Goal: Navigation & Orientation: Find specific page/section

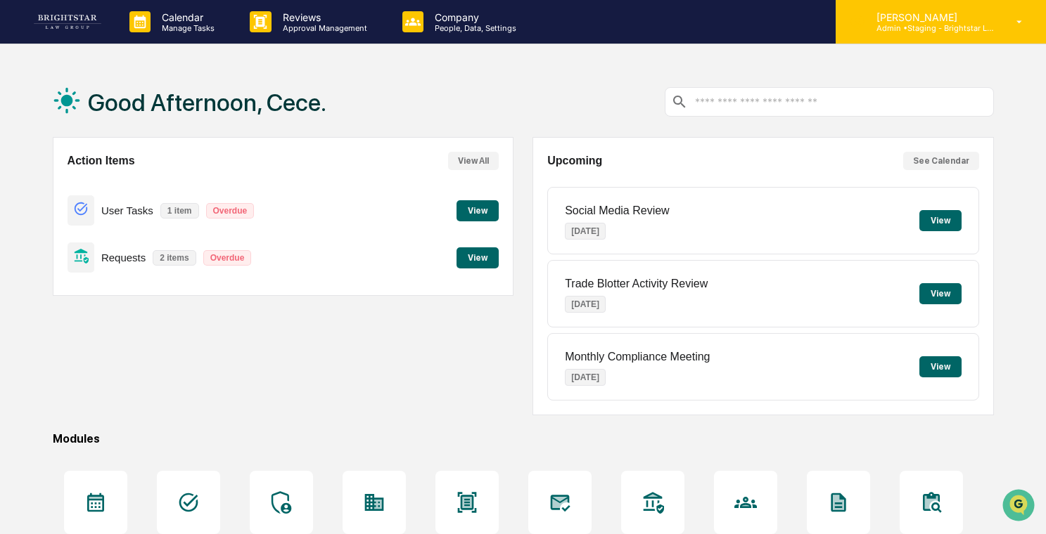
click at [954, 25] on p "Admin • Staging - Brightstar Law Group" at bounding box center [930, 28] width 131 height 10
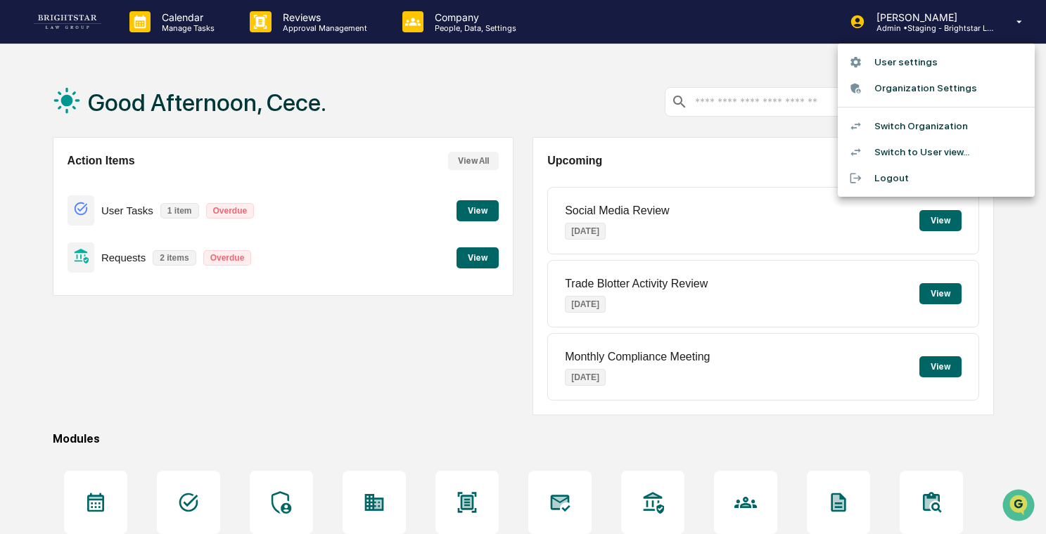
click at [462, 34] on div at bounding box center [523, 267] width 1046 height 534
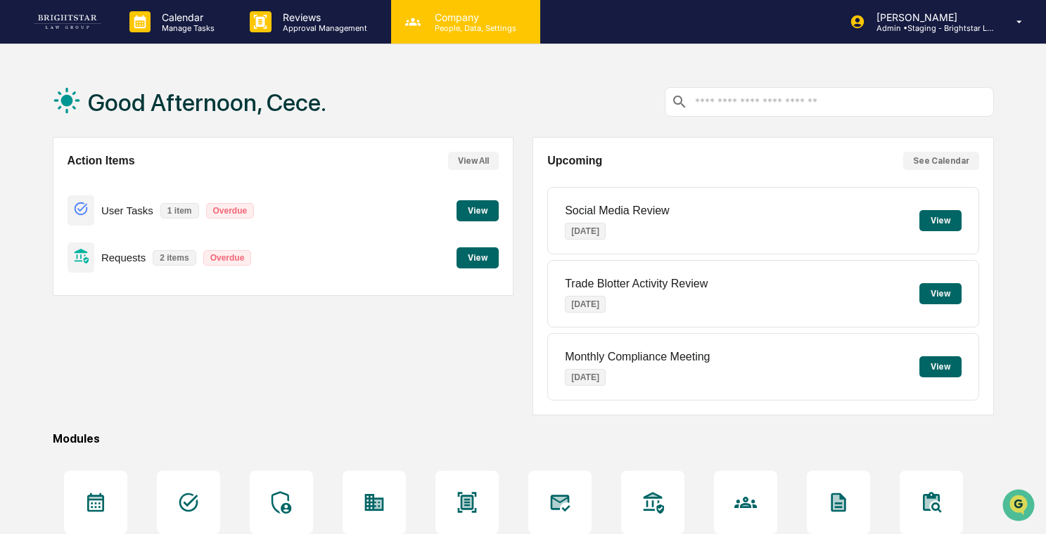
click at [512, 32] on div "Company People, Data, Settings" at bounding box center [465, 22] width 149 height 44
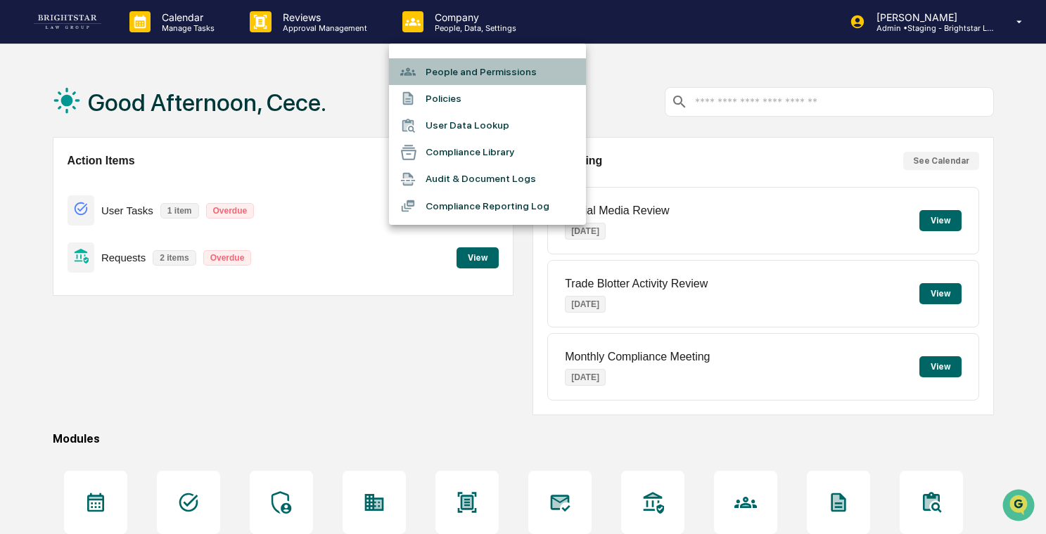
click at [479, 72] on li "People and Permissions" at bounding box center [487, 71] width 197 height 27
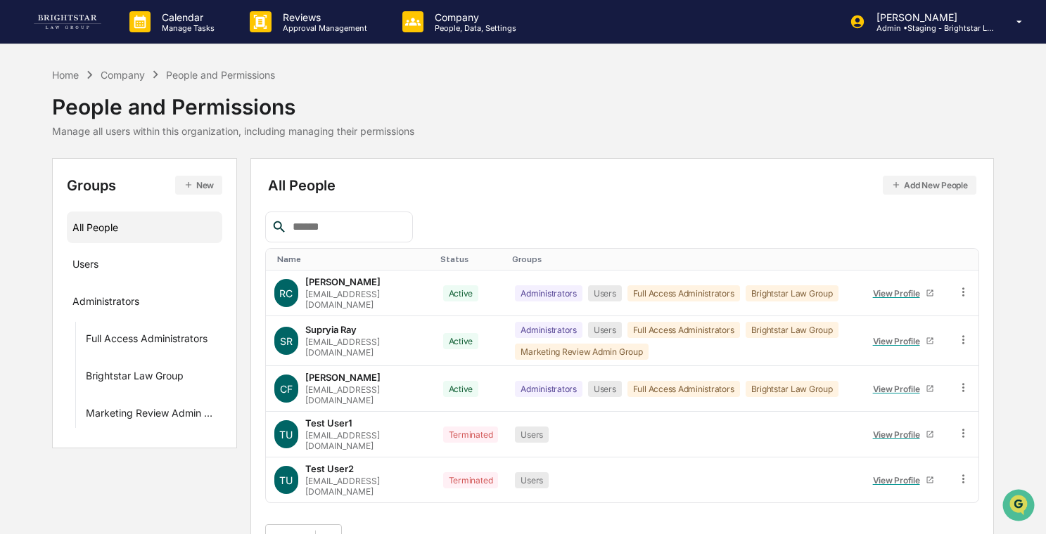
scroll to position [8, 0]
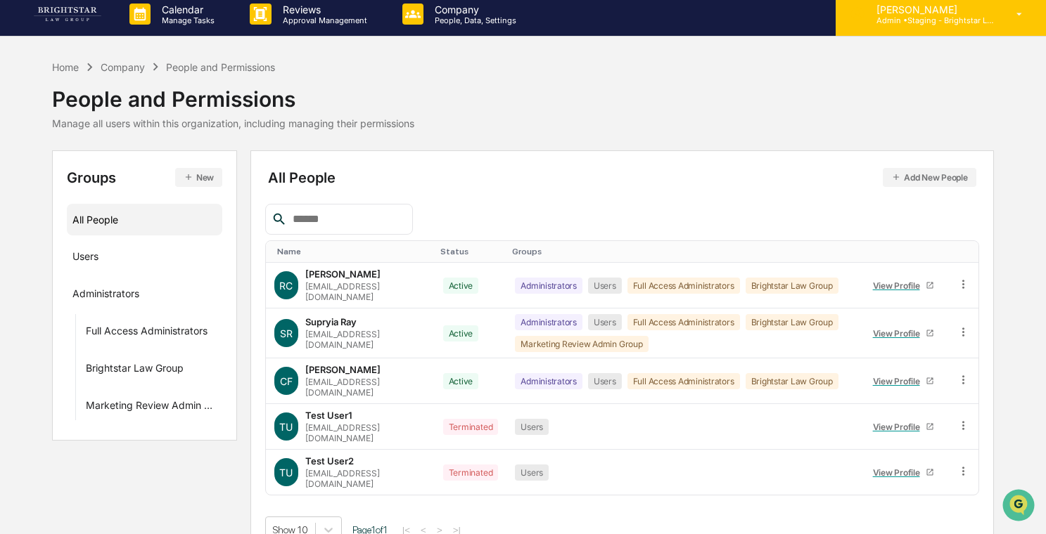
click at [918, 8] on p "[PERSON_NAME]" at bounding box center [930, 10] width 131 height 12
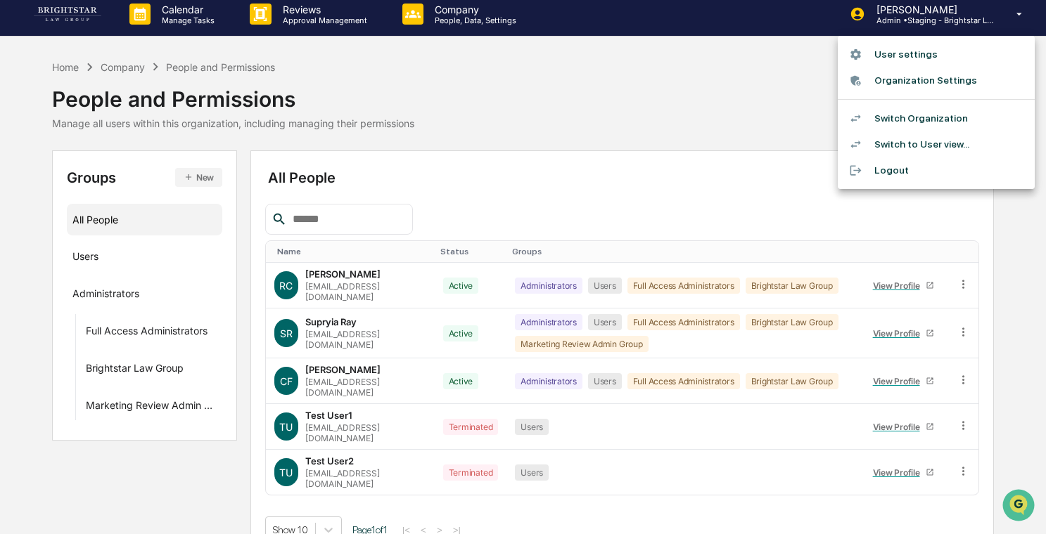
click at [893, 140] on li "Switch to User view..." at bounding box center [935, 144] width 197 height 26
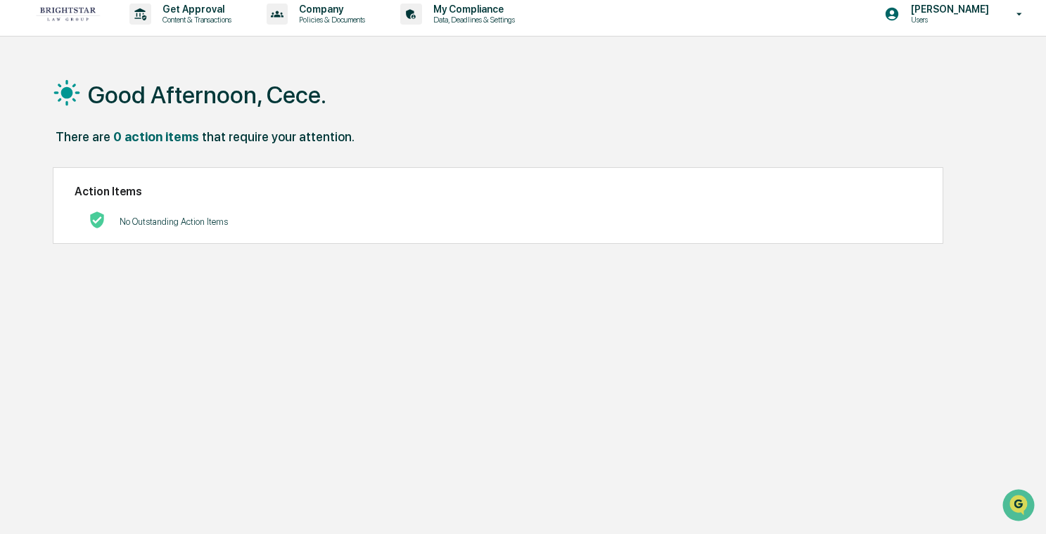
click at [329, 218] on div "No Outstanding Action Items" at bounding box center [498, 221] width 847 height 29
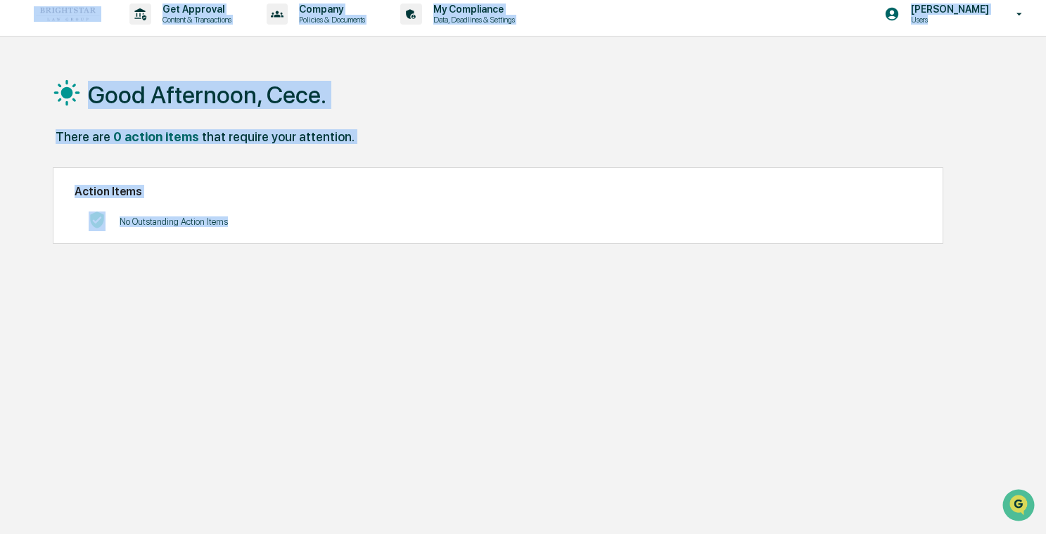
click at [329, 218] on div "No Outstanding Action Items" at bounding box center [498, 221] width 847 height 29
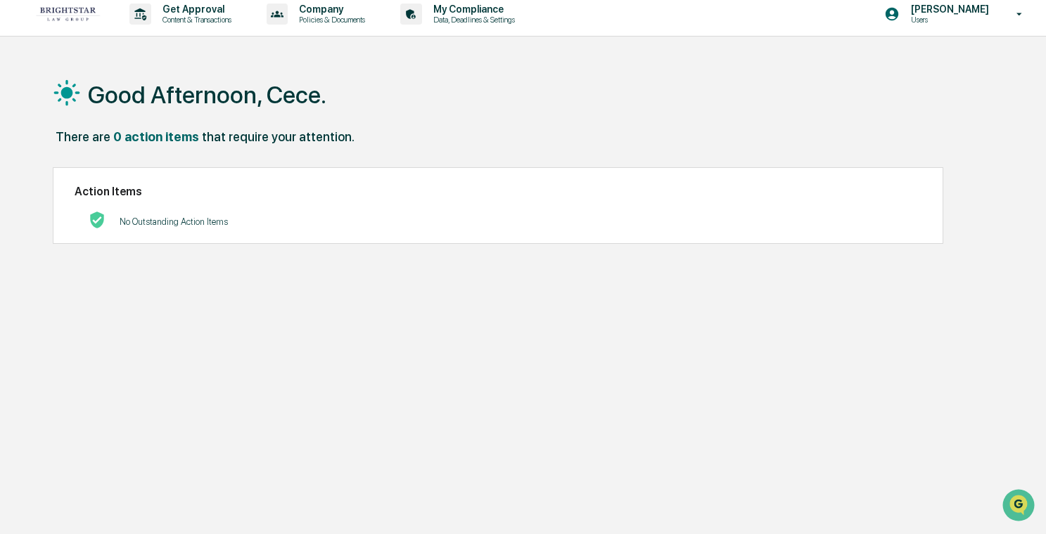
click at [352, 223] on div "No Outstanding Action Items" at bounding box center [498, 221] width 847 height 29
click at [234, 25] on div "Get Approval Content & Transactions" at bounding box center [185, 14] width 123 height 44
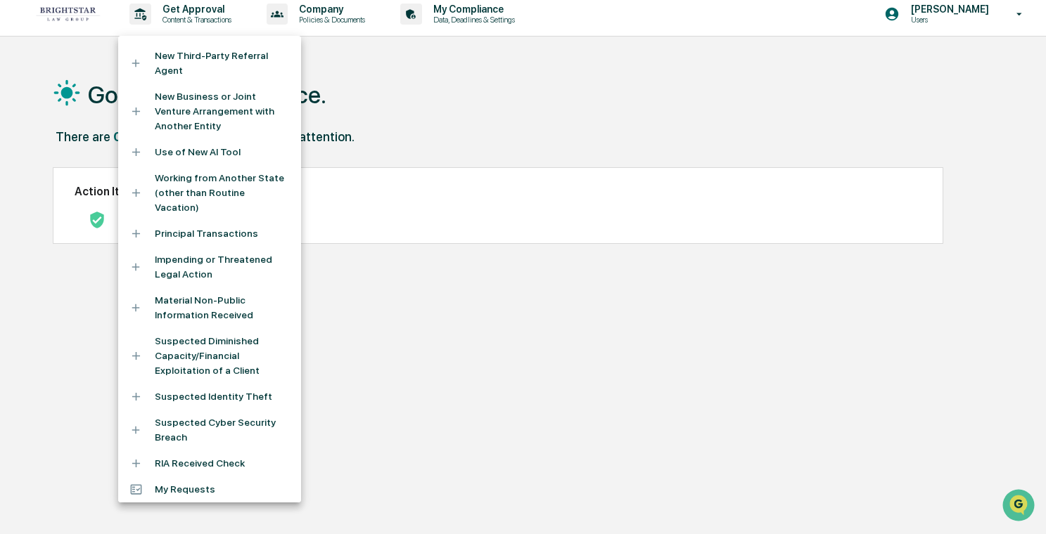
scroll to position [311, 0]
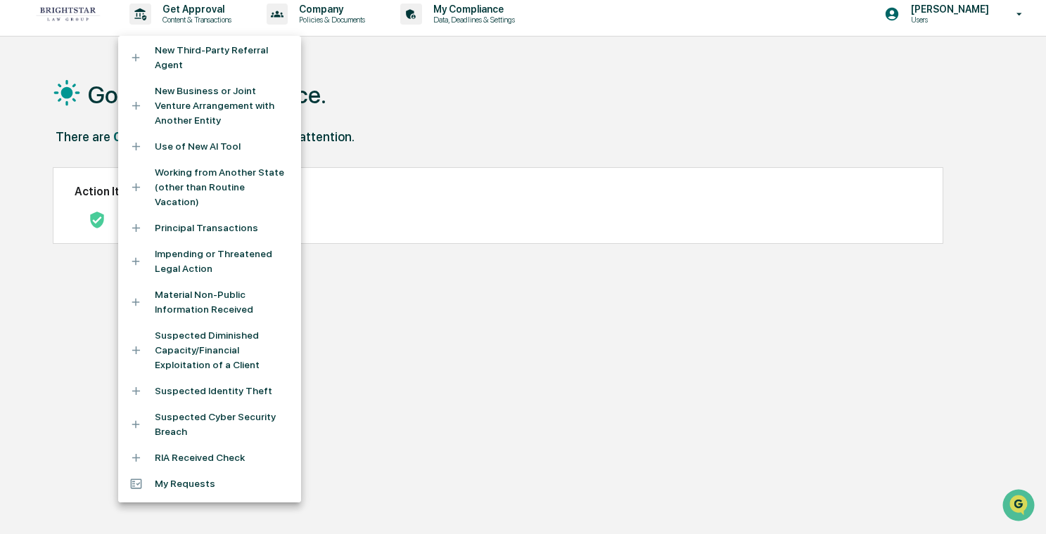
click at [392, 109] on div at bounding box center [523, 267] width 1046 height 534
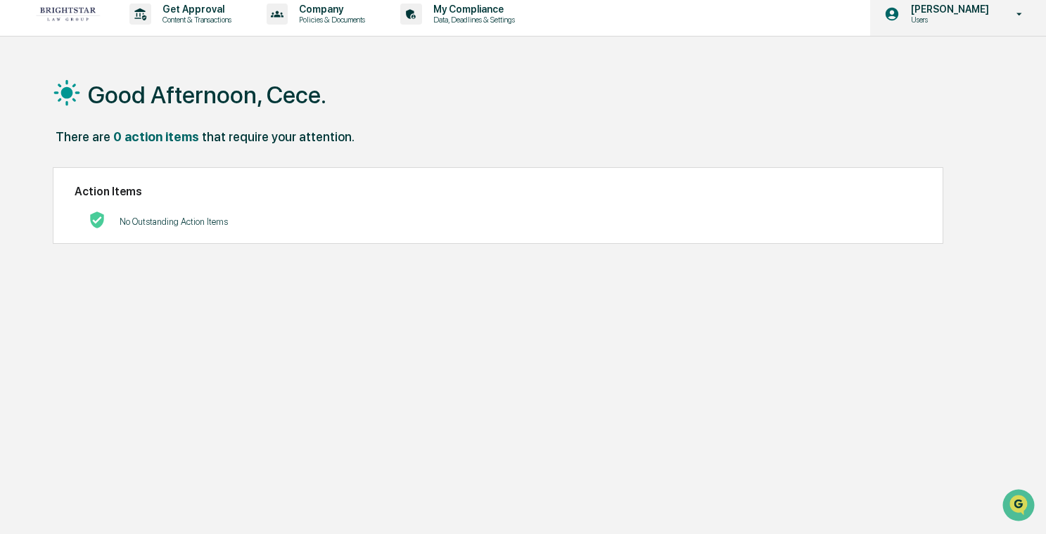
click at [946, 19] on p "Users" at bounding box center [947, 20] width 96 height 10
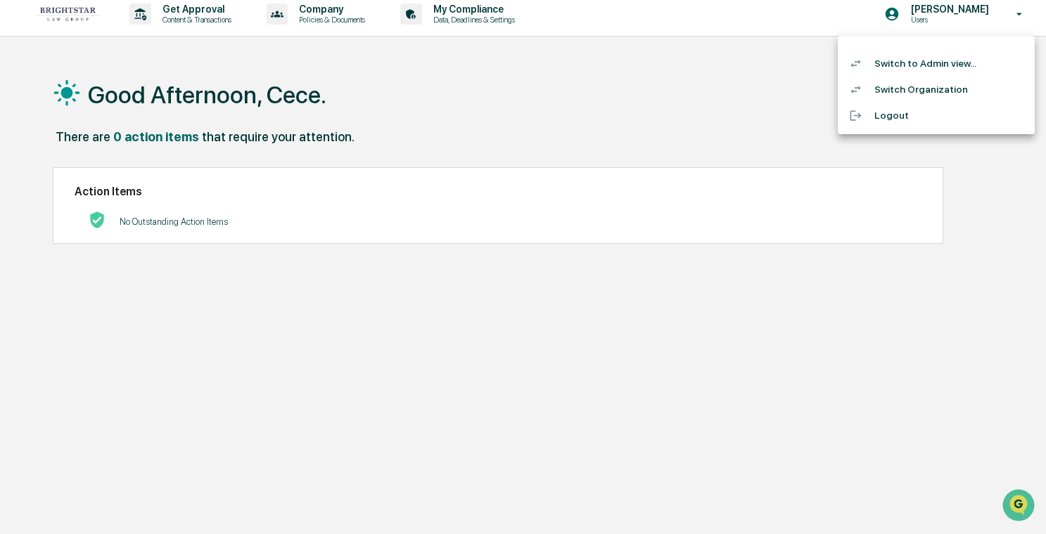
click at [911, 63] on li "Switch to Admin view..." at bounding box center [935, 64] width 197 height 26
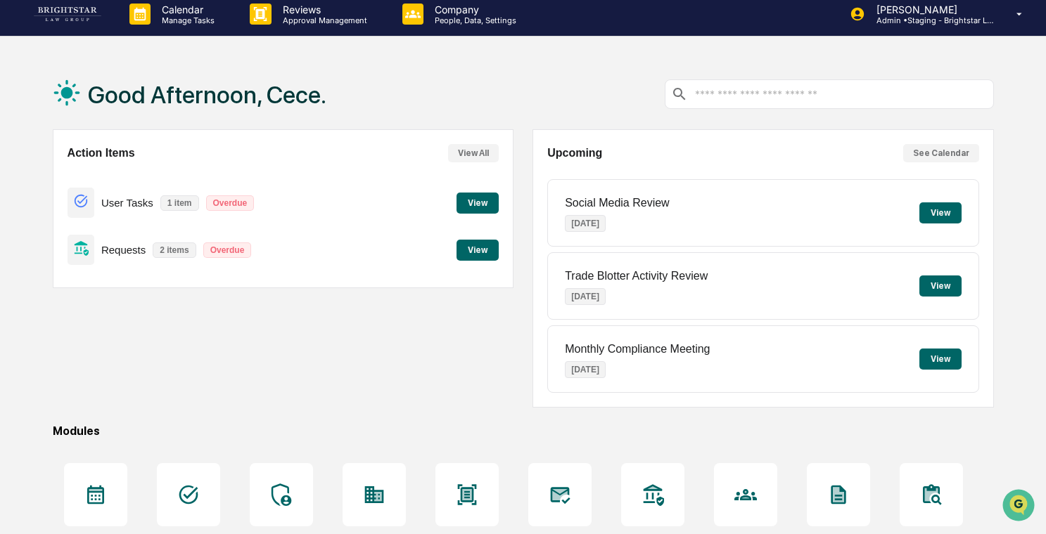
scroll to position [0, 0]
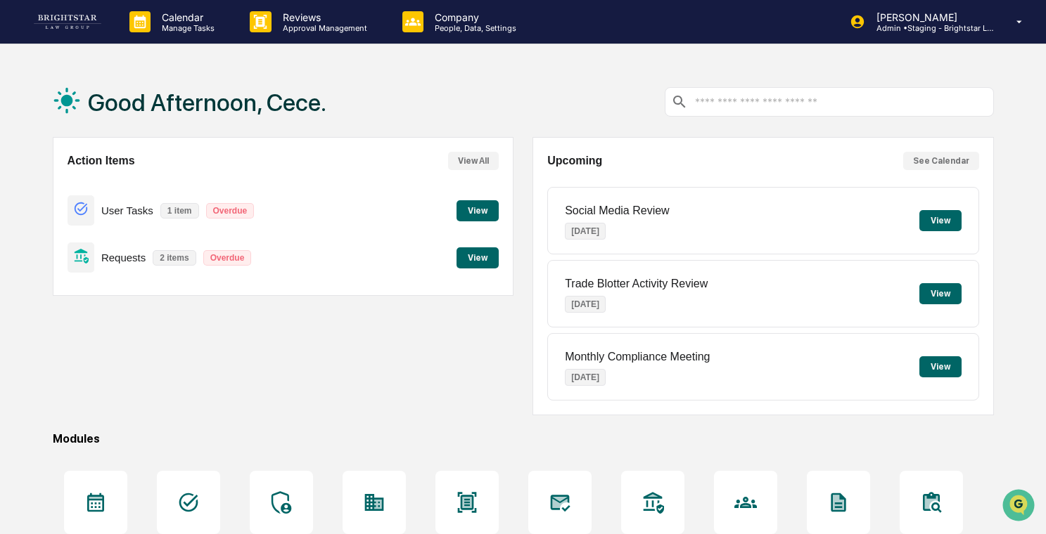
click at [401, 364] on div "Action Items View All User Tasks 1 item Overdue View Requests 2 items Overdue V…" at bounding box center [283, 276] width 461 height 278
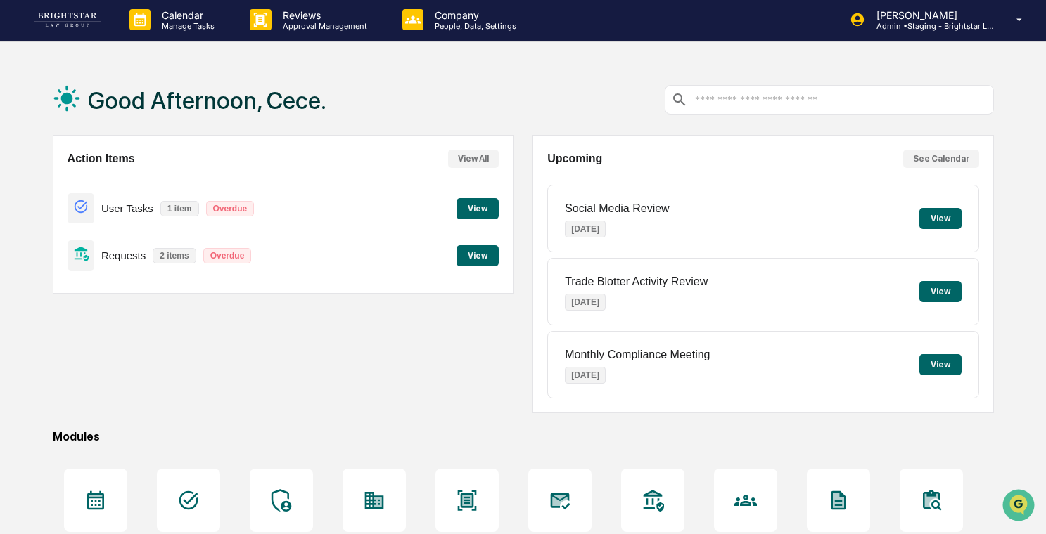
click at [394, 195] on div "User Tasks 1 item Overdue View" at bounding box center [283, 208] width 432 height 47
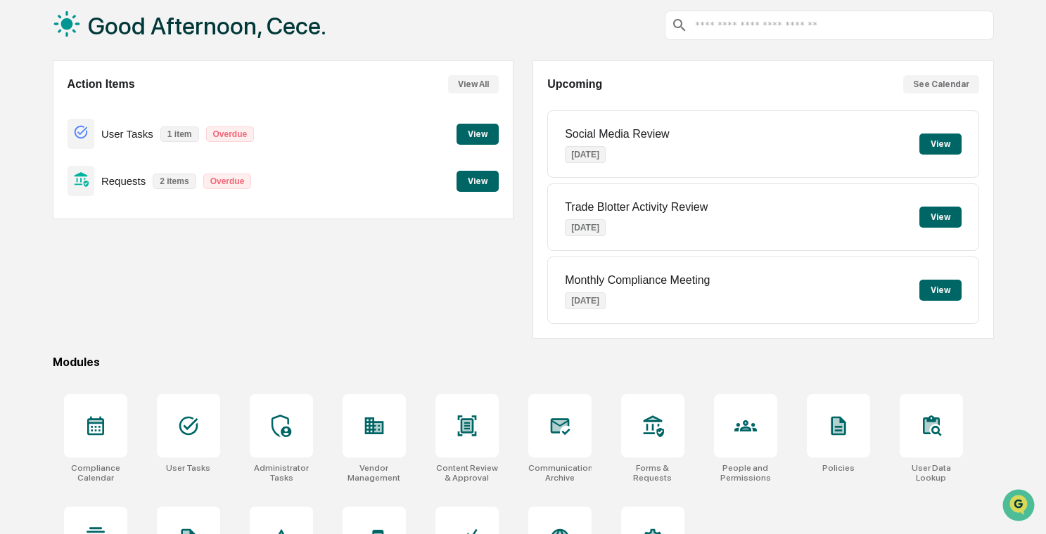
scroll to position [0, 0]
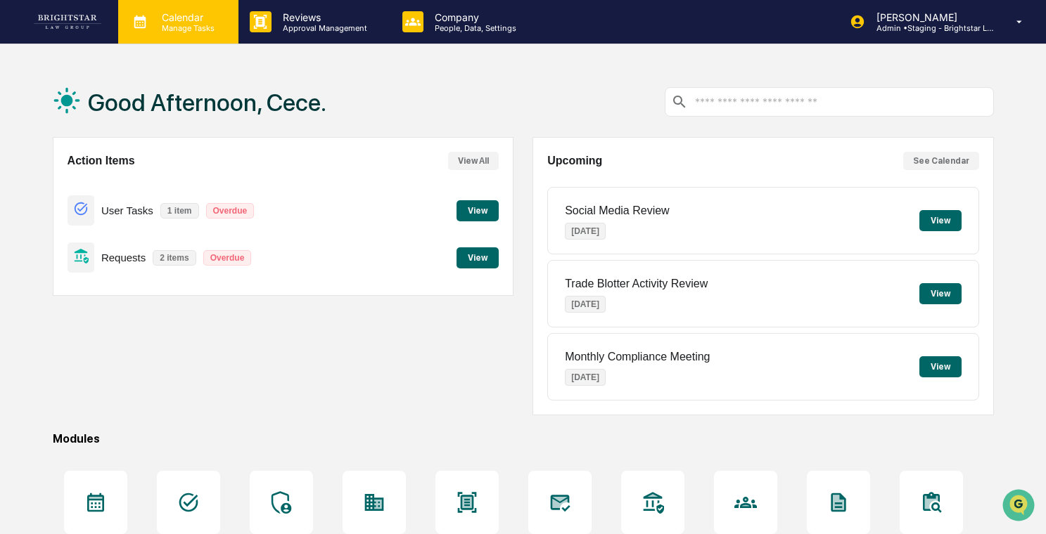
click at [159, 28] on p "Manage Tasks" at bounding box center [185, 28] width 71 height 10
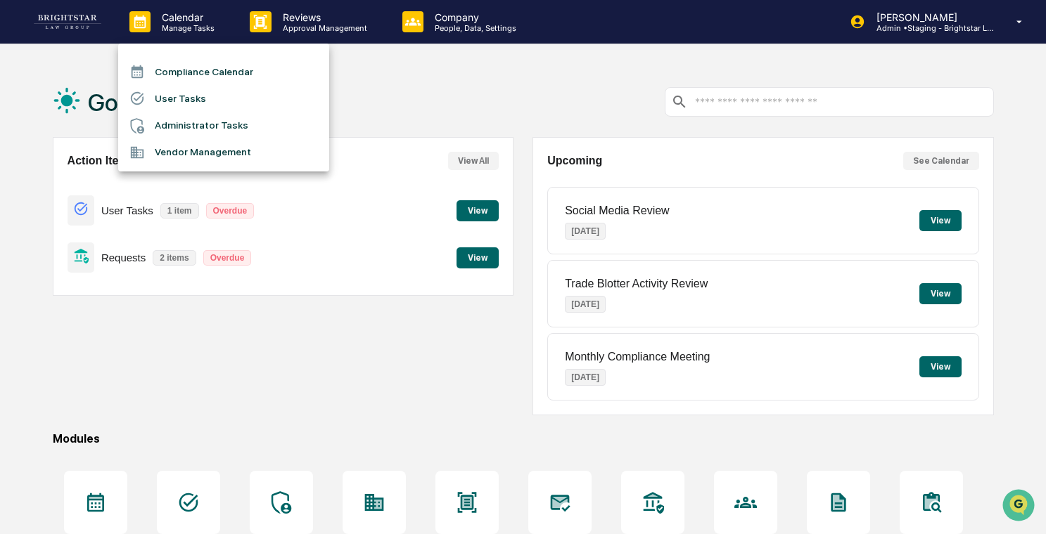
click at [304, 27] on div at bounding box center [523, 267] width 1046 height 534
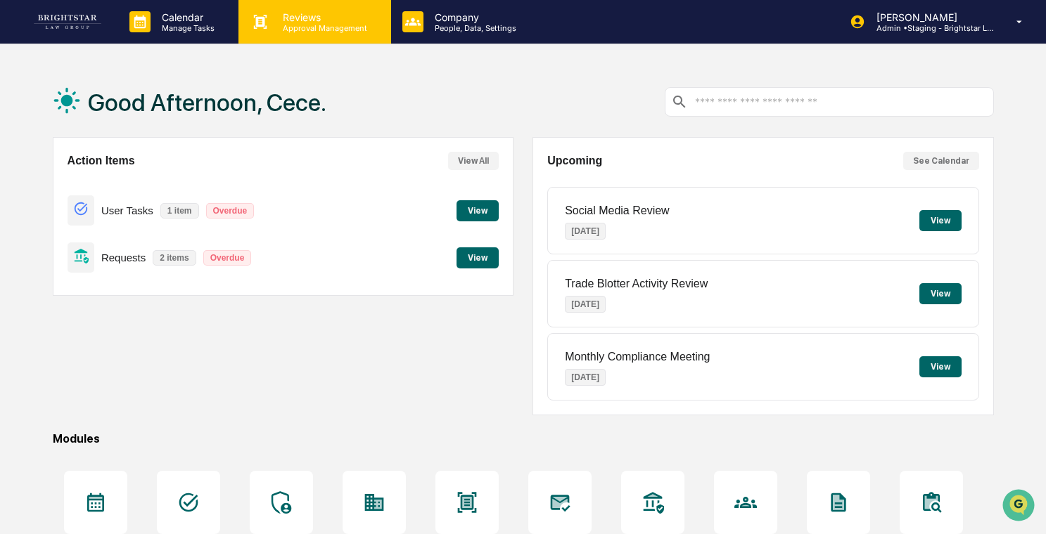
click at [331, 27] on p "Approval Management" at bounding box center [322, 28] width 103 height 10
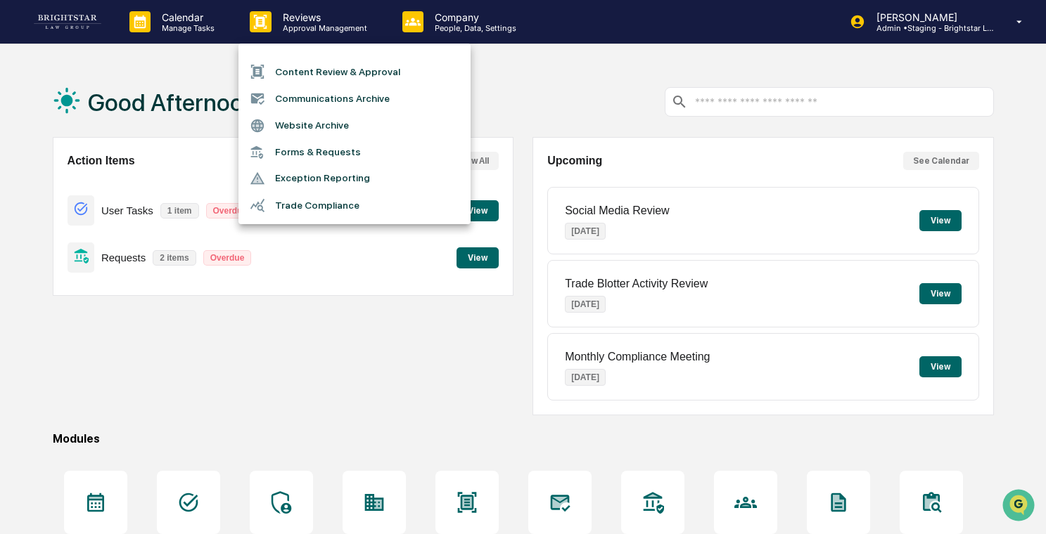
click at [442, 30] on div at bounding box center [523, 267] width 1046 height 534
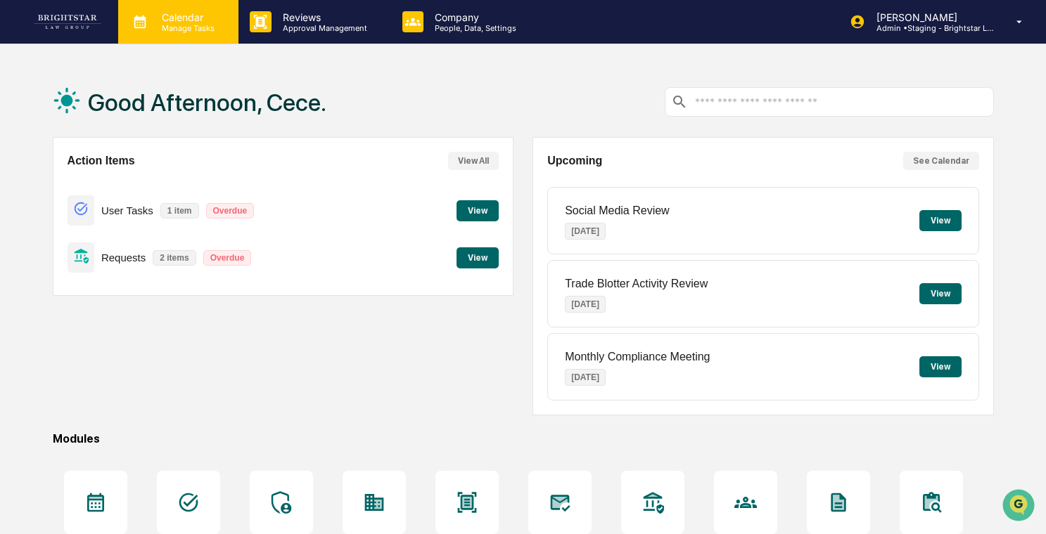
click at [204, 30] on p "Manage Tasks" at bounding box center [185, 28] width 71 height 10
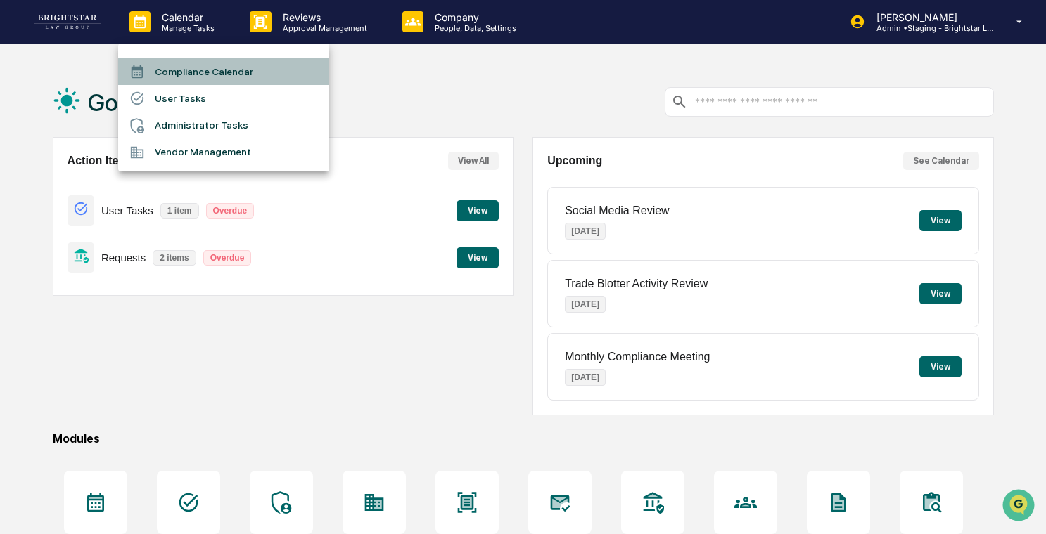
click at [216, 70] on li "Compliance Calendar" at bounding box center [223, 71] width 211 height 27
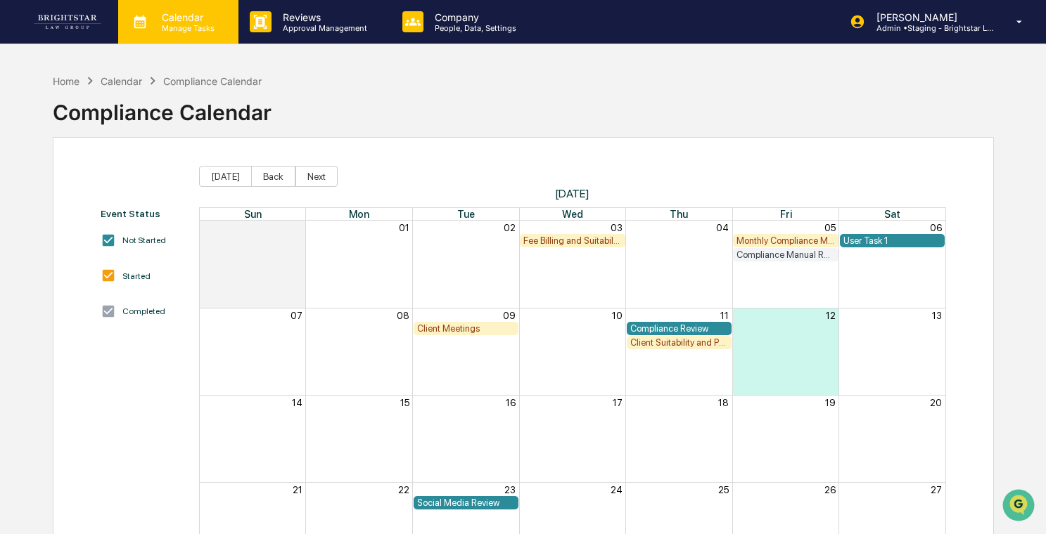
click at [187, 28] on p "Manage Tasks" at bounding box center [185, 28] width 71 height 10
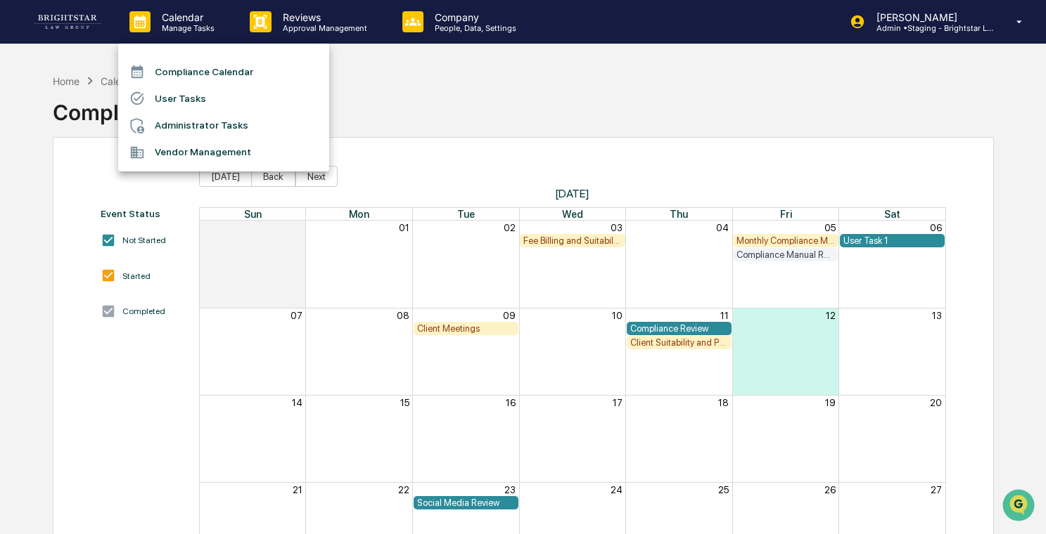
click at [193, 27] on div at bounding box center [523, 267] width 1046 height 534
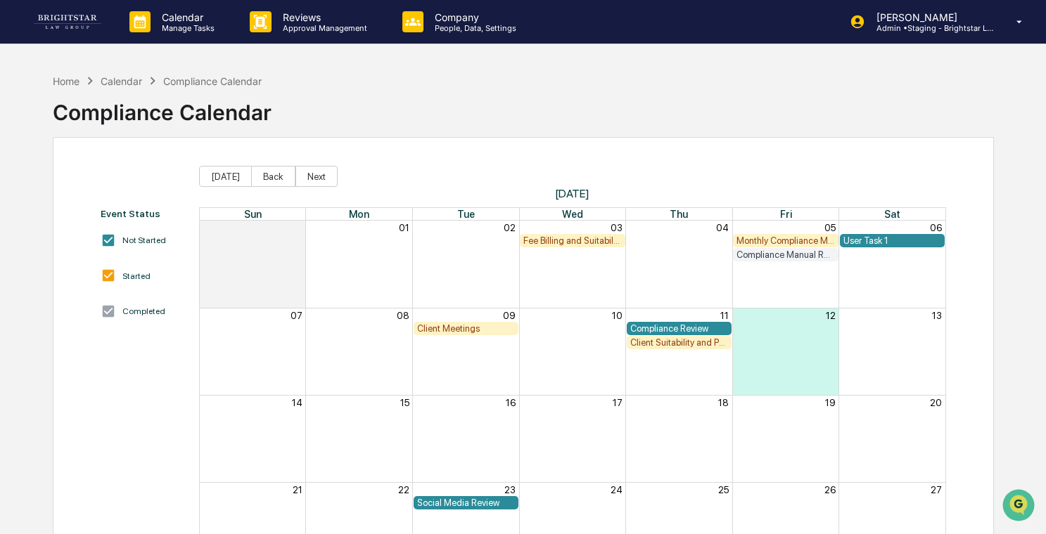
click at [663, 324] on div "Compliance Review" at bounding box center [679, 328] width 98 height 11
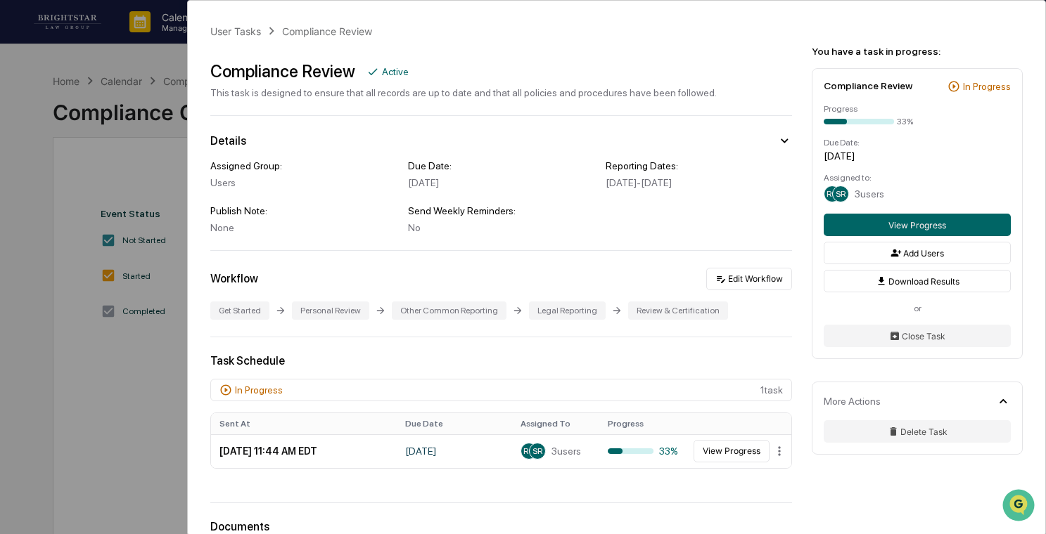
click at [39, 192] on div "User Tasks Compliance Review Compliance Review Active This task is designed to …" at bounding box center [523, 267] width 1046 height 534
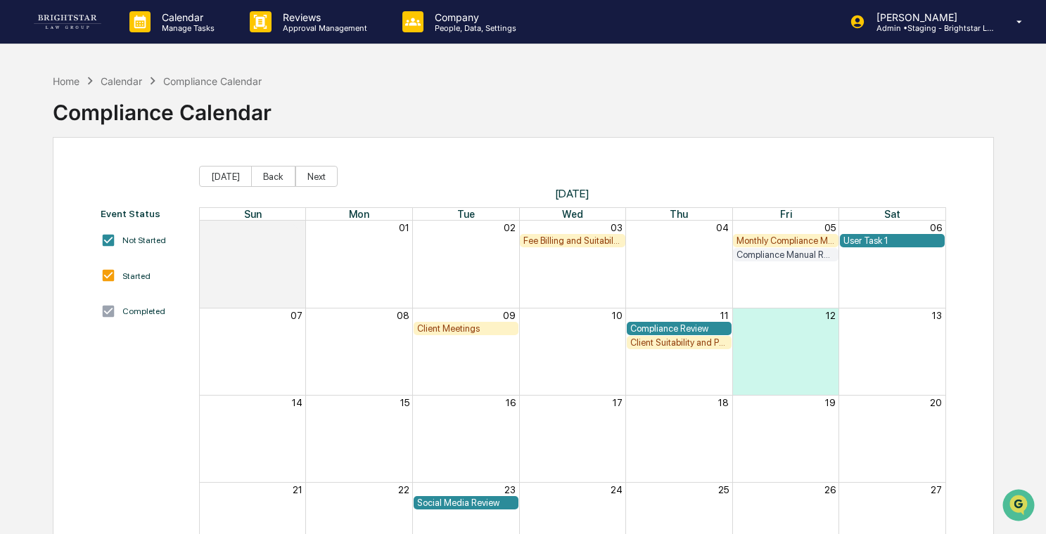
click at [645, 323] on div "Compliance Review" at bounding box center [679, 328] width 98 height 11
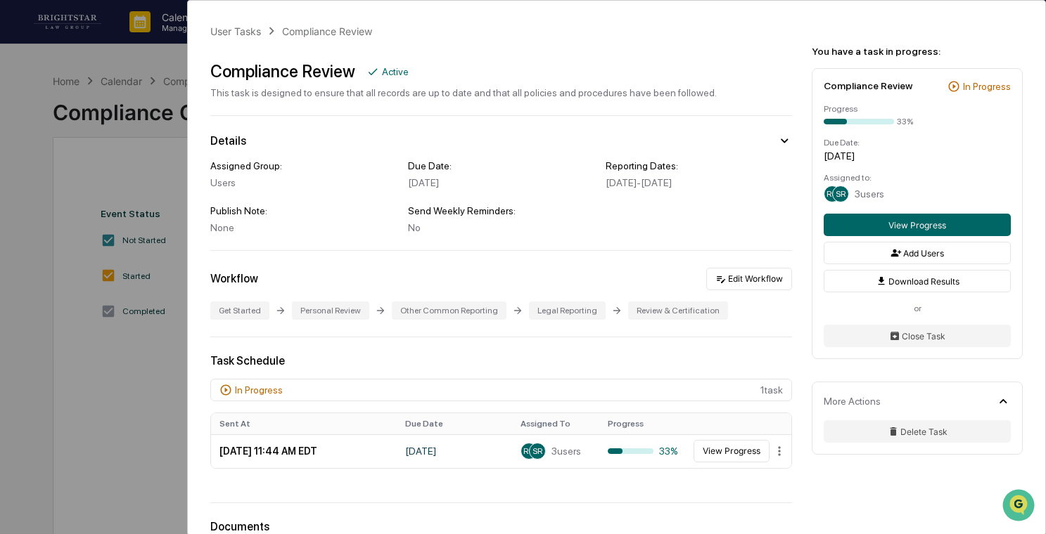
click at [95, 143] on div "User Tasks Compliance Review Compliance Review Active This task is designed to …" at bounding box center [523, 267] width 1046 height 534
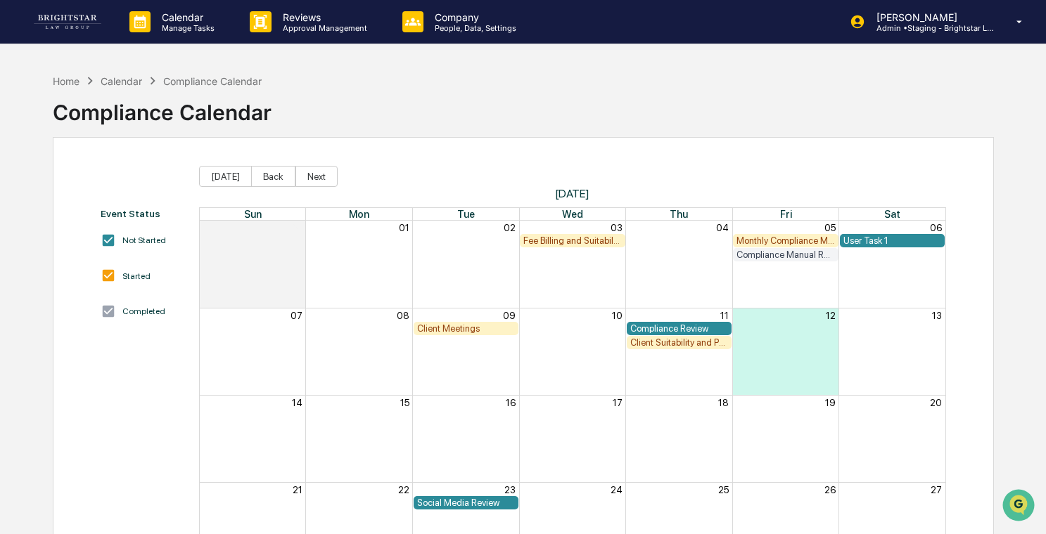
click at [780, 256] on div "Compliance Manual Review" at bounding box center [785, 255] width 98 height 11
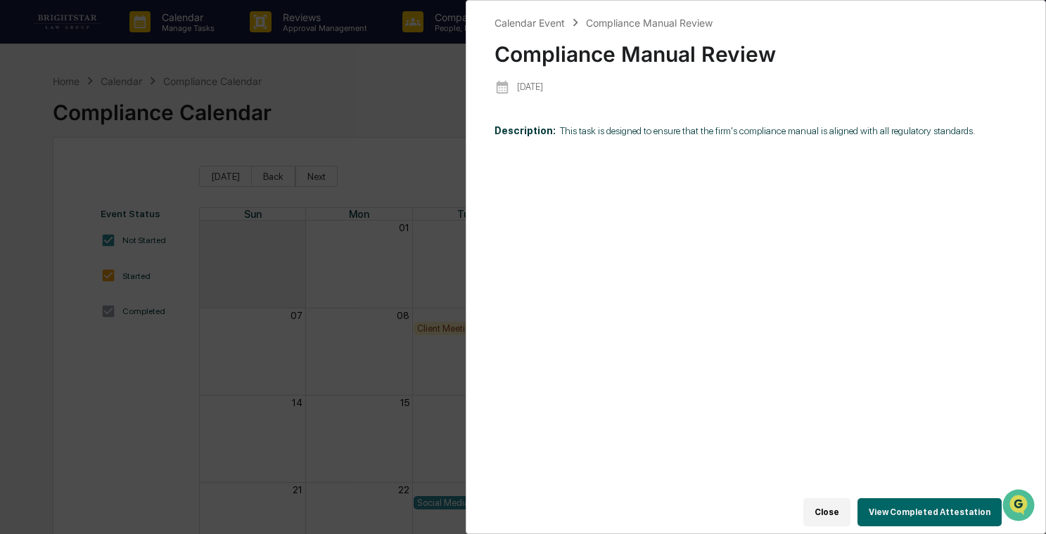
click at [304, 195] on div "Calendar Event Compliance Manual Review Compliance Manual Review [DATE] Descrip…" at bounding box center [523, 267] width 1046 height 534
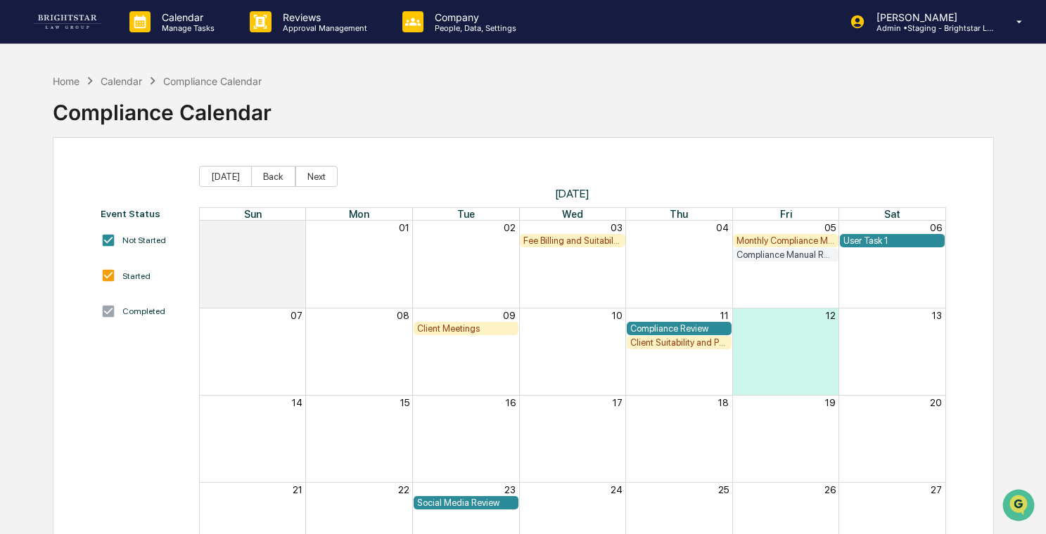
click at [757, 257] on div "Compliance Manual Review" at bounding box center [785, 255] width 98 height 11
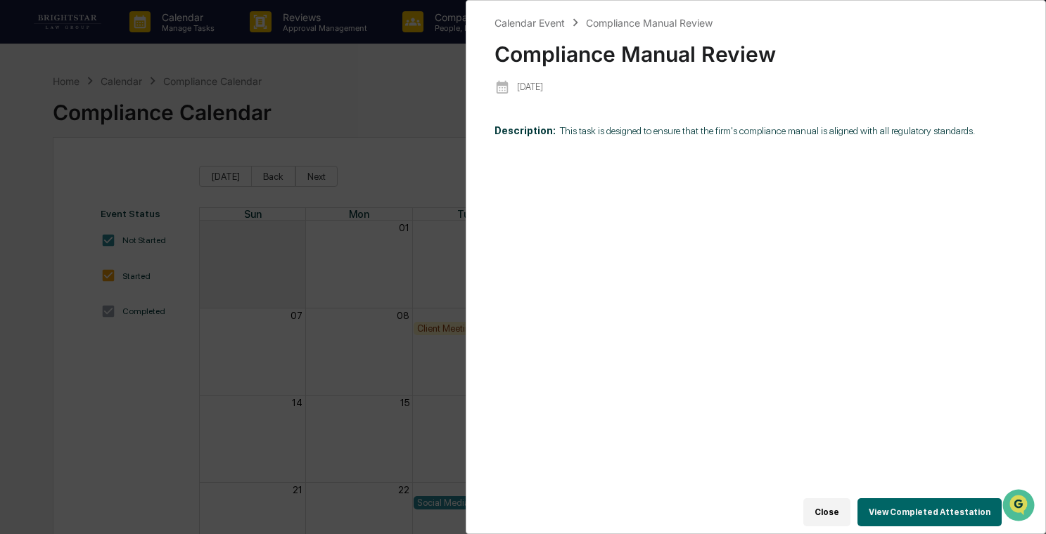
click at [389, 211] on div "Calendar Event Compliance Manual Review Compliance Manual Review [DATE] Descrip…" at bounding box center [523, 267] width 1046 height 534
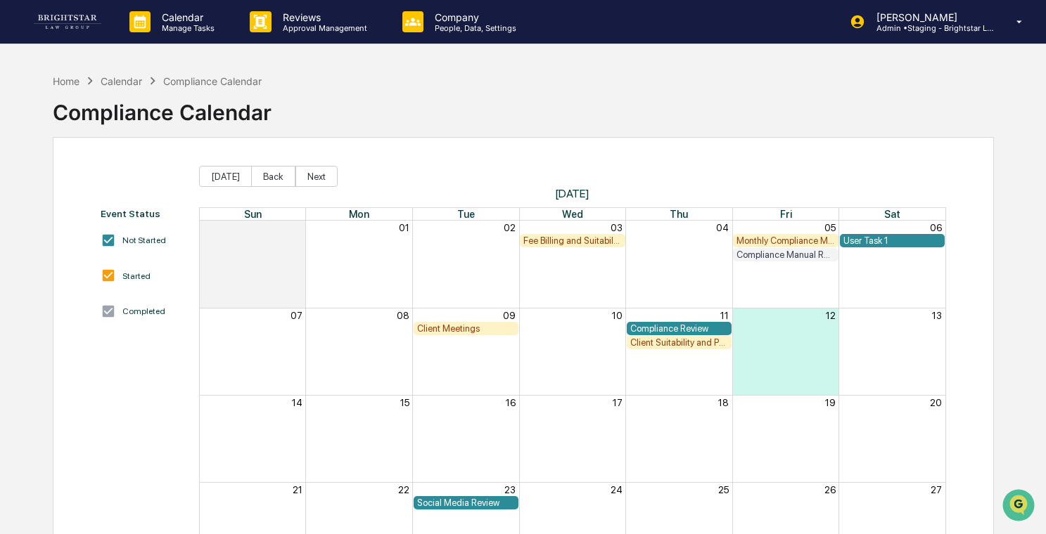
click at [685, 327] on div "Compliance Review" at bounding box center [679, 328] width 98 height 11
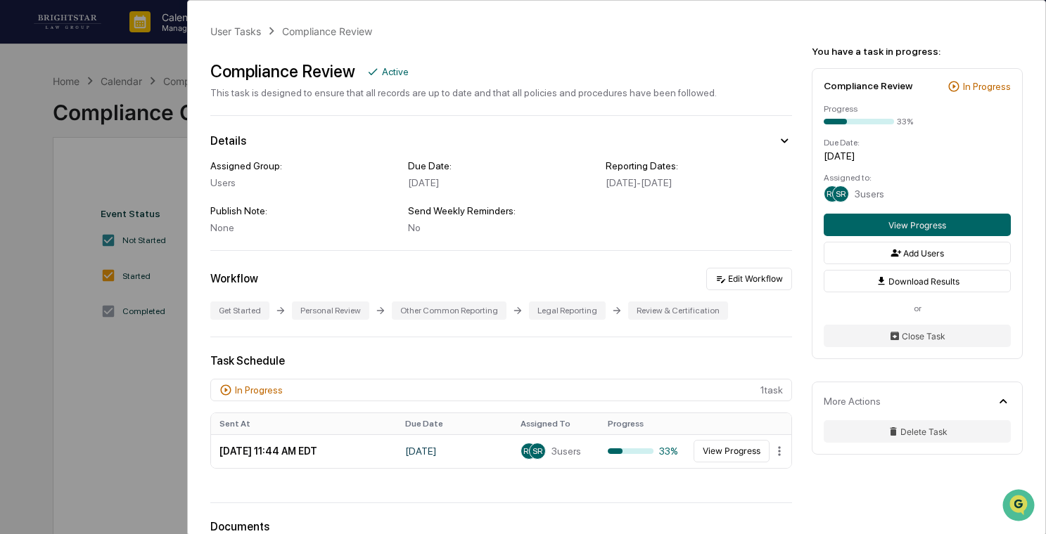
click at [153, 227] on div "User Tasks Compliance Review Compliance Review Active This task is designed to …" at bounding box center [523, 267] width 1046 height 534
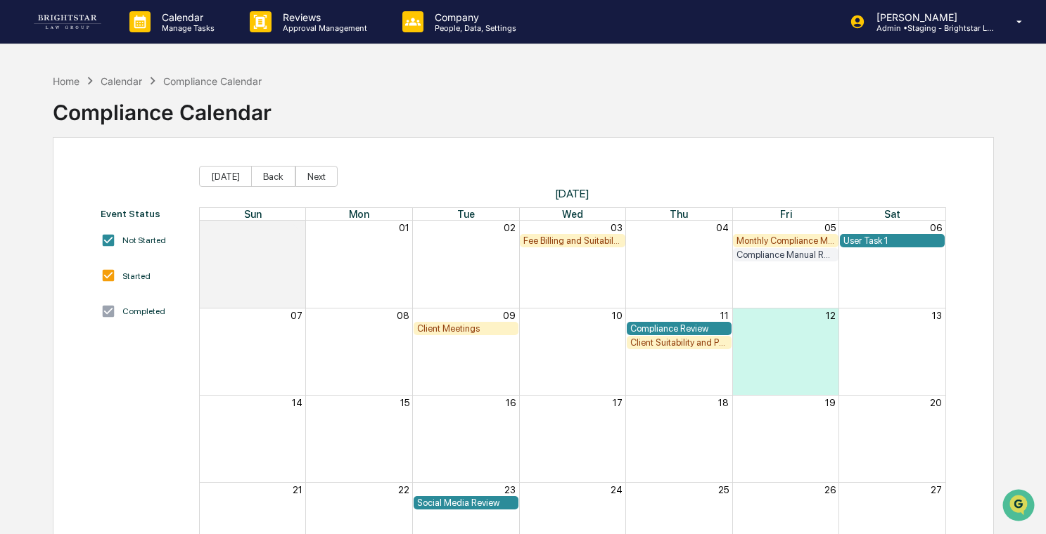
click at [690, 322] on div "Compliance Review" at bounding box center [678, 328] width 105 height 13
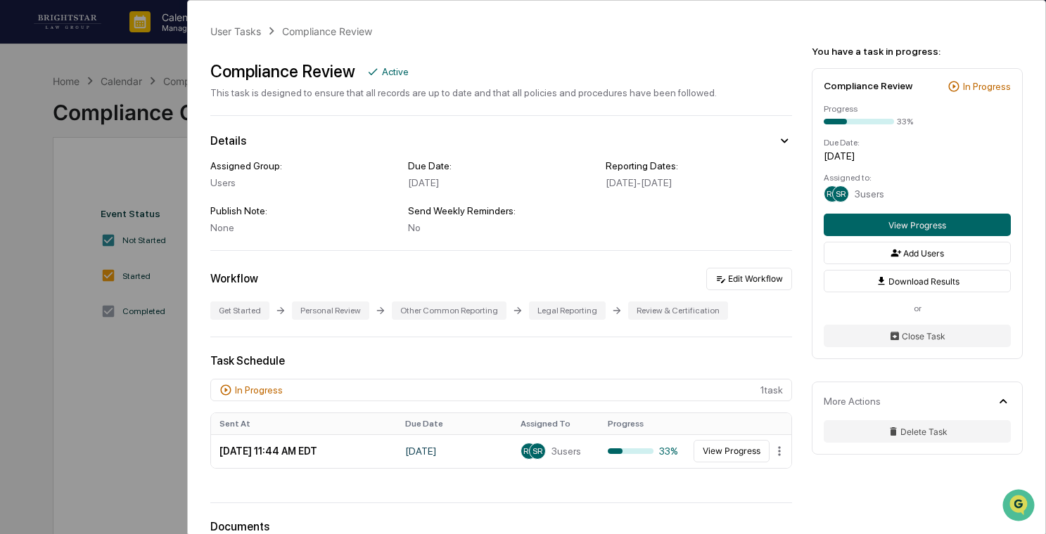
click at [160, 288] on div "User Tasks Compliance Review Compliance Review Active This task is designed to …" at bounding box center [523, 267] width 1046 height 534
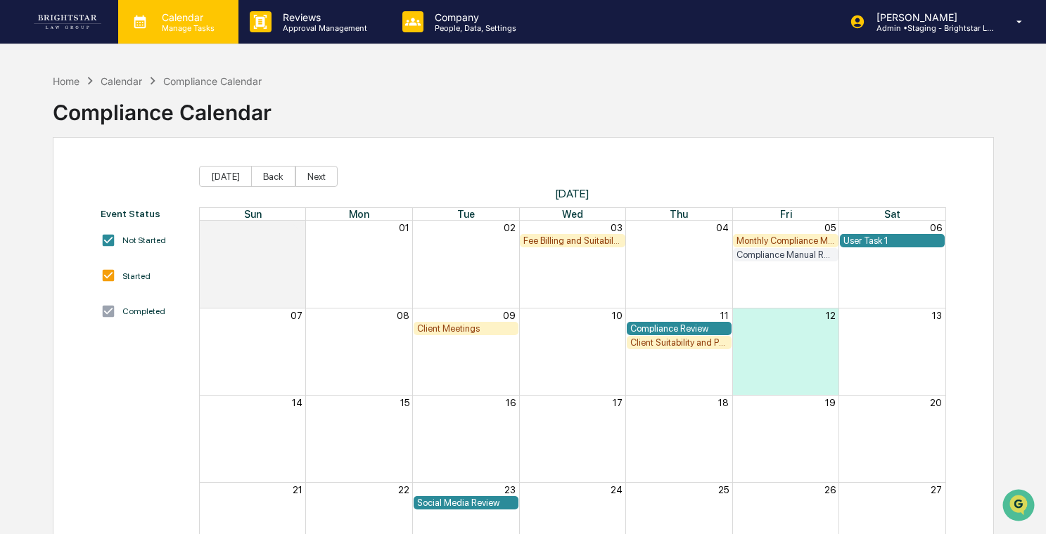
click at [190, 20] on p "Calendar" at bounding box center [185, 17] width 71 height 12
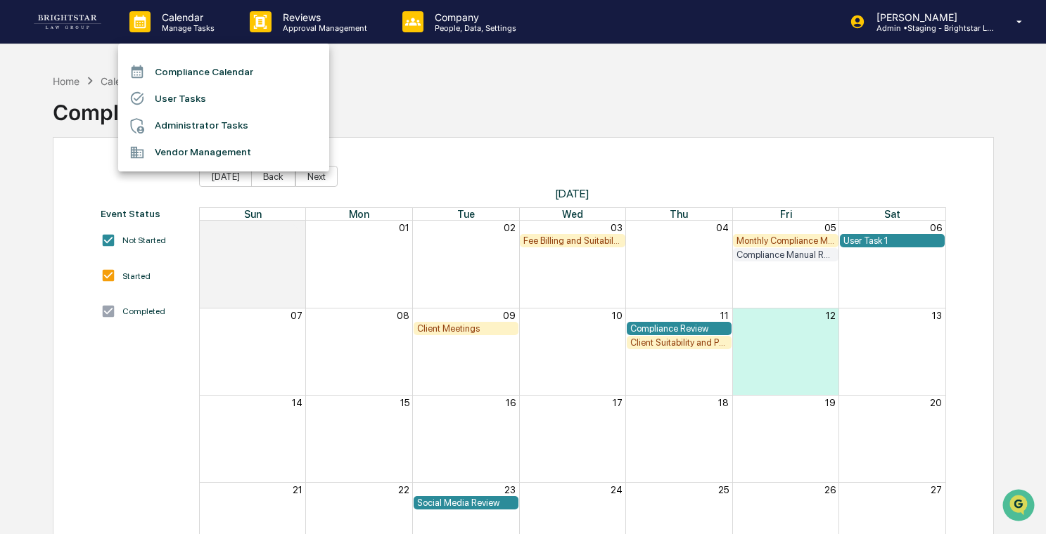
click at [84, 31] on div at bounding box center [523, 267] width 1046 height 534
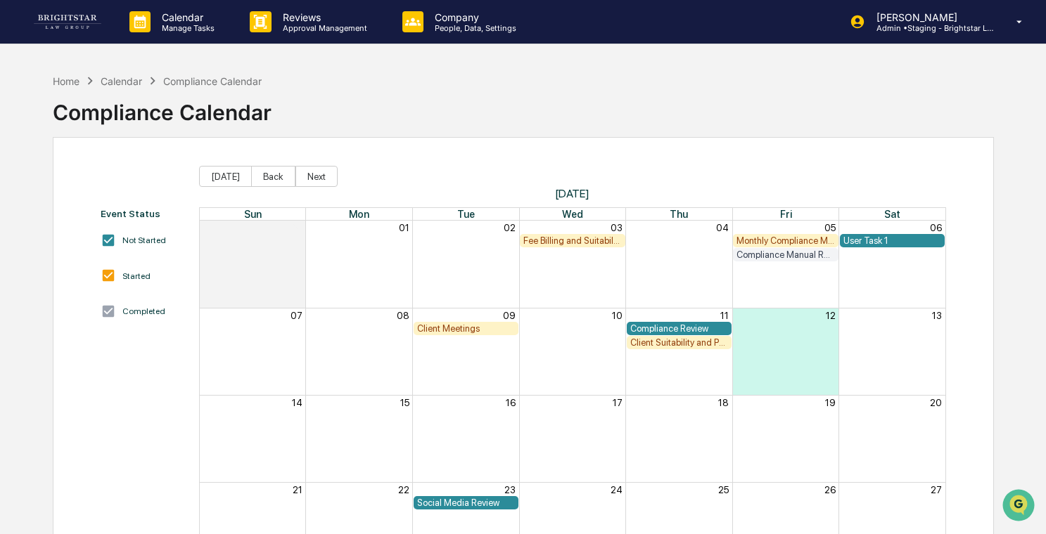
click at [80, 22] on img at bounding box center [67, 22] width 67 height 14
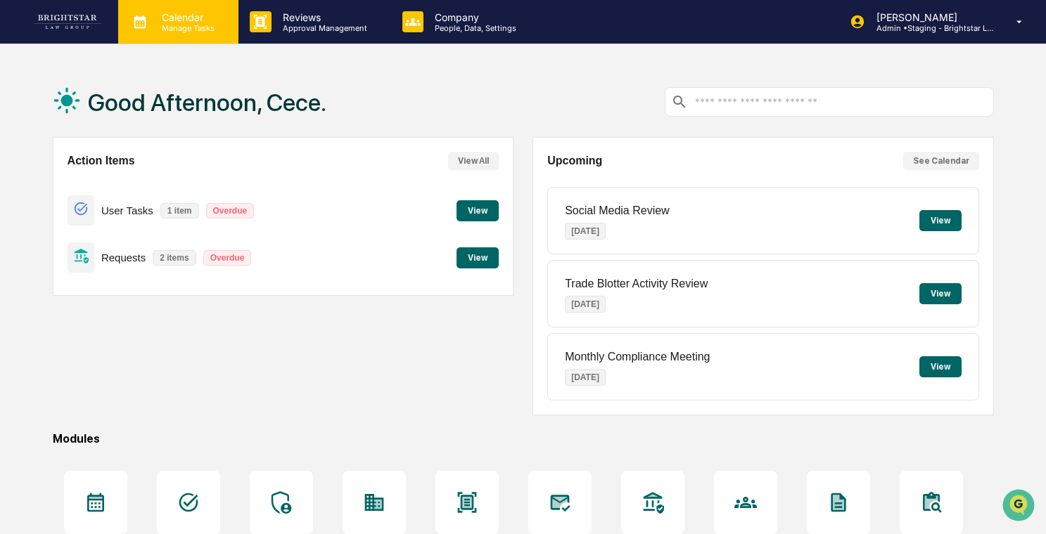
click at [183, 24] on p "Manage Tasks" at bounding box center [185, 28] width 71 height 10
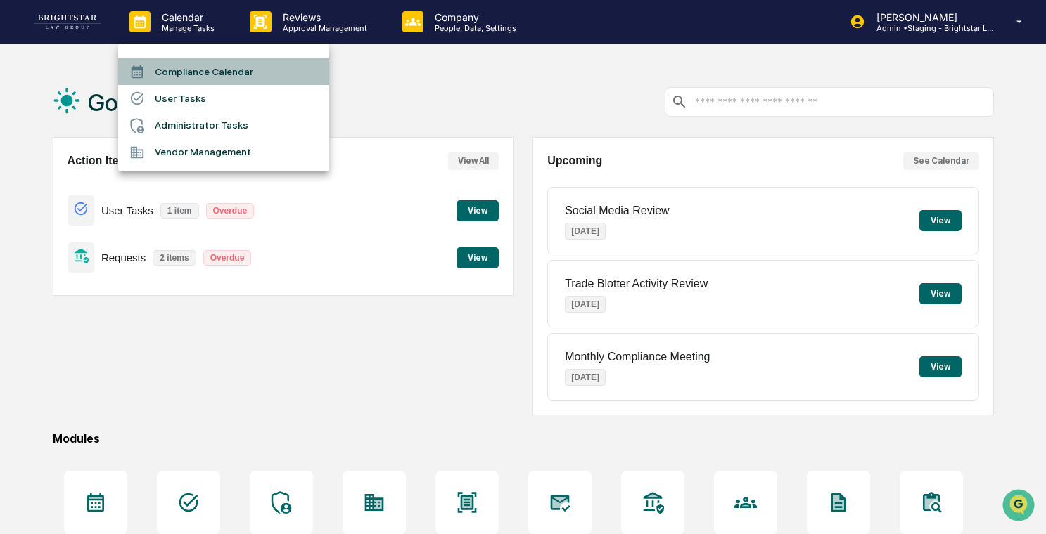
click at [269, 72] on li "Compliance Calendar" at bounding box center [223, 71] width 211 height 27
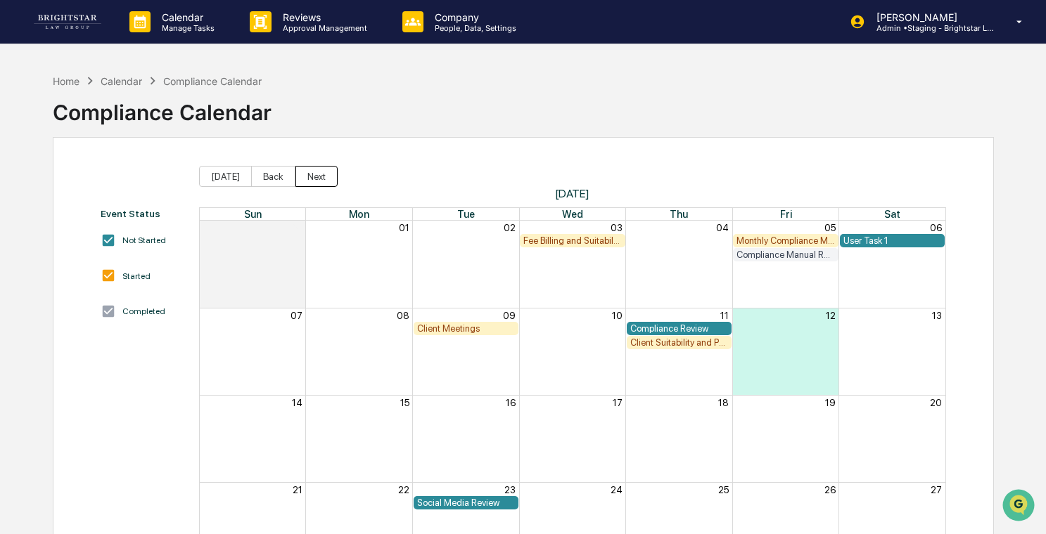
click at [314, 180] on button "Next" at bounding box center [316, 176] width 42 height 21
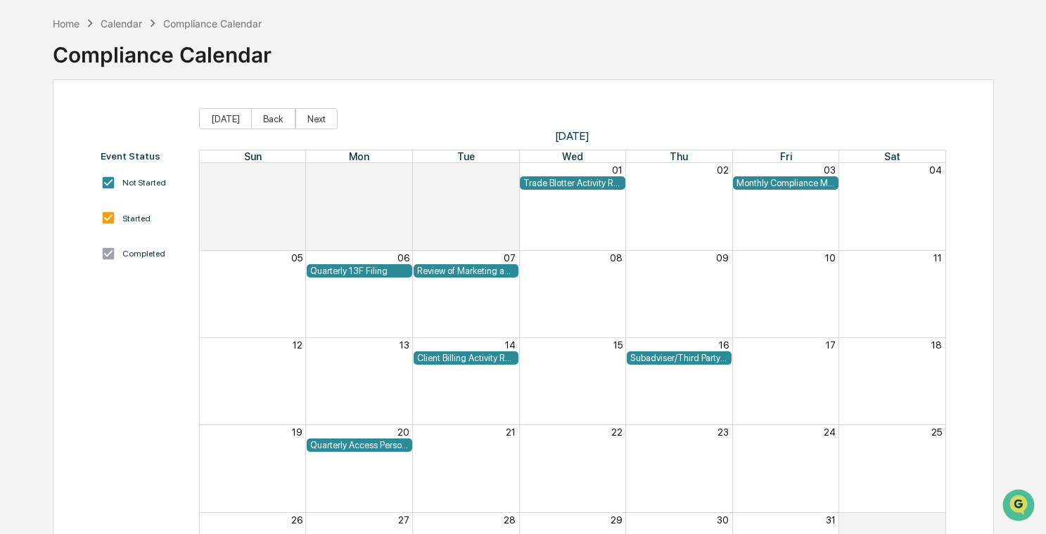
scroll to position [18, 0]
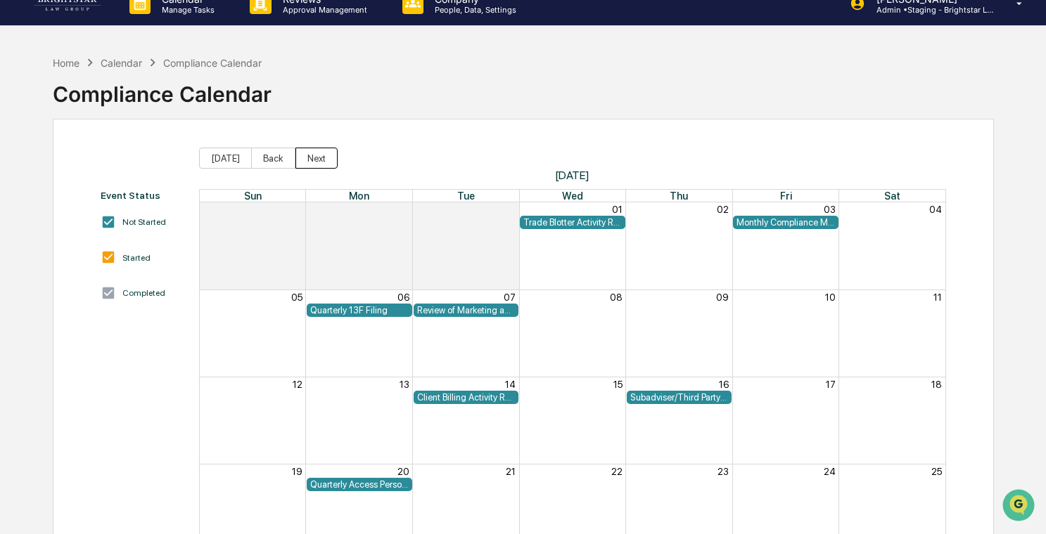
click at [327, 154] on button "Next" at bounding box center [316, 158] width 42 height 21
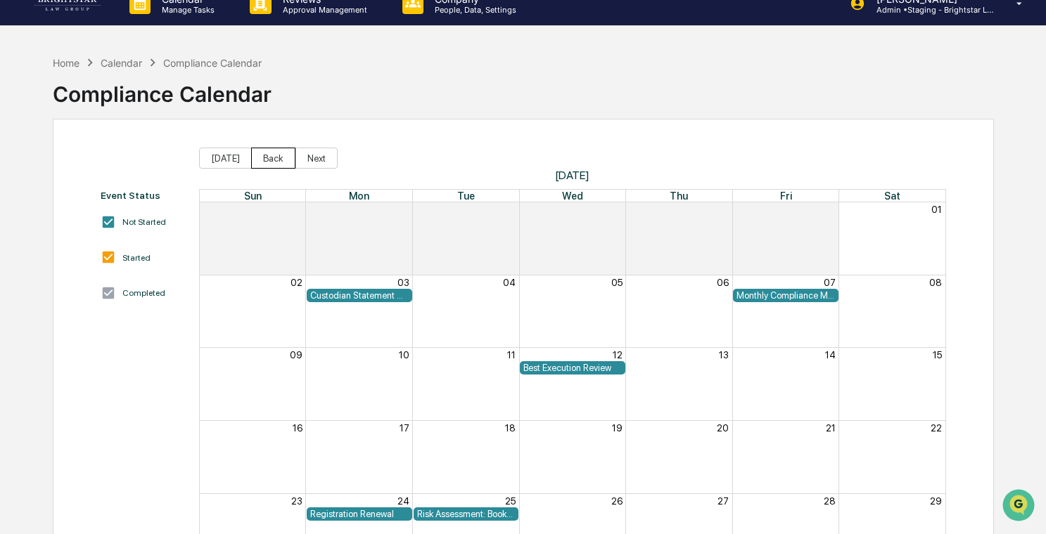
click at [274, 159] on button "Back" at bounding box center [273, 158] width 44 height 21
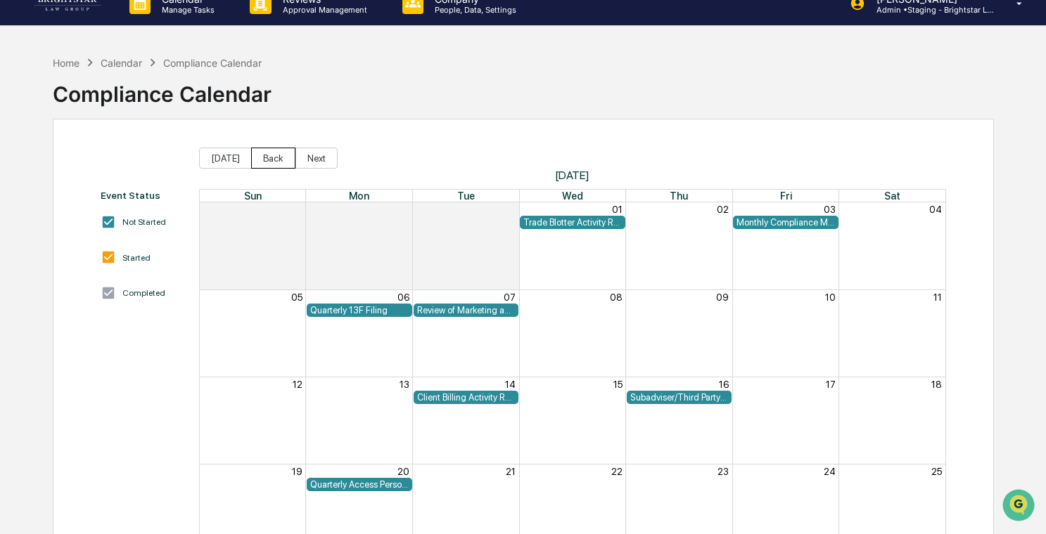
click at [274, 159] on button "Back" at bounding box center [273, 158] width 44 height 21
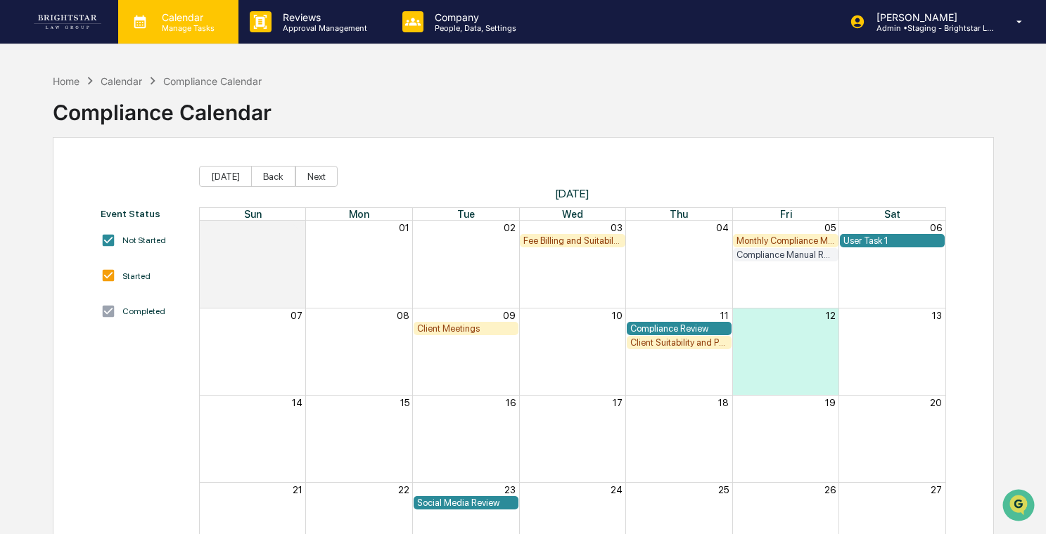
click at [205, 31] on p "Manage Tasks" at bounding box center [185, 28] width 71 height 10
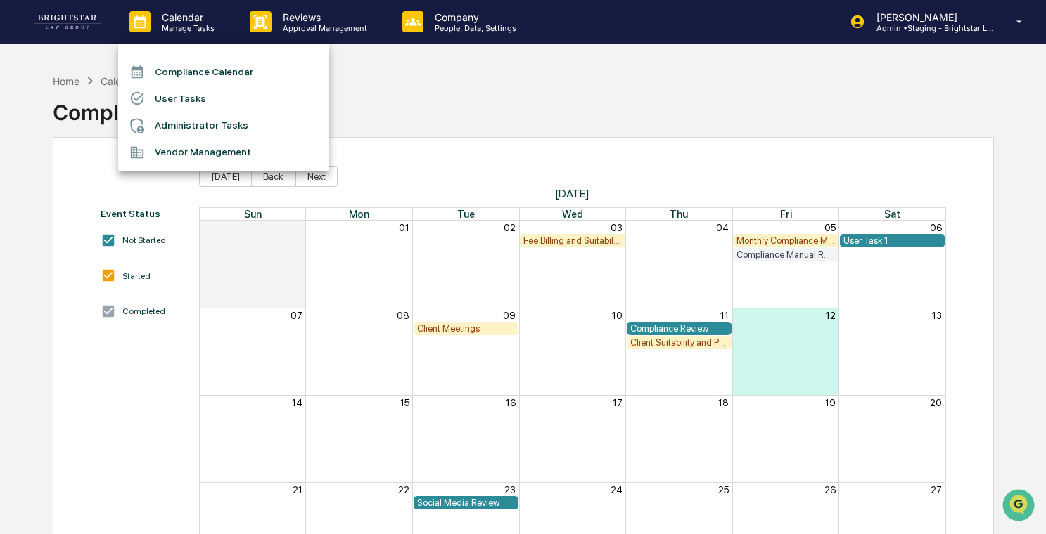
click at [439, 98] on div at bounding box center [523, 267] width 1046 height 534
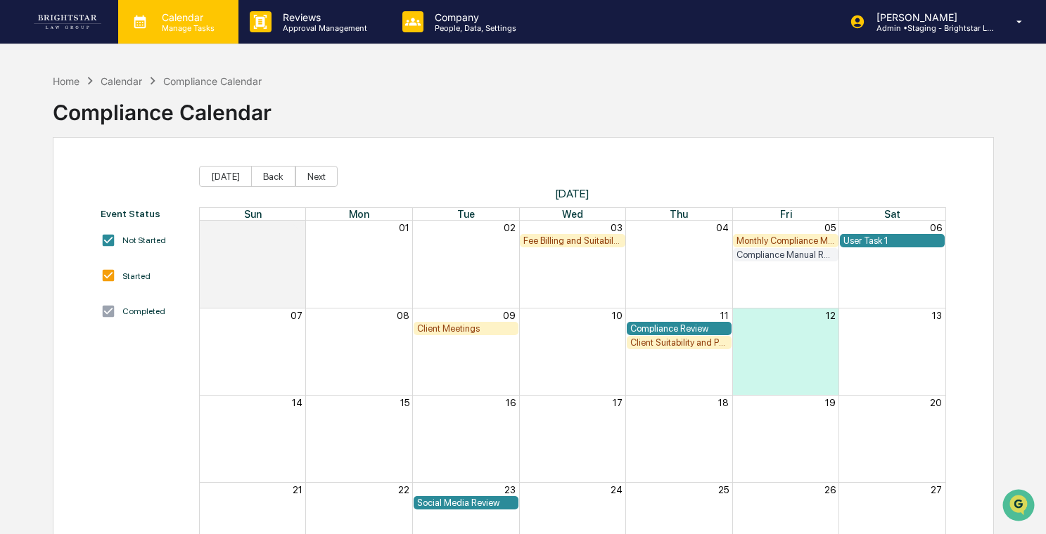
click at [195, 37] on div "Calendar Manage Tasks" at bounding box center [178, 22] width 120 height 44
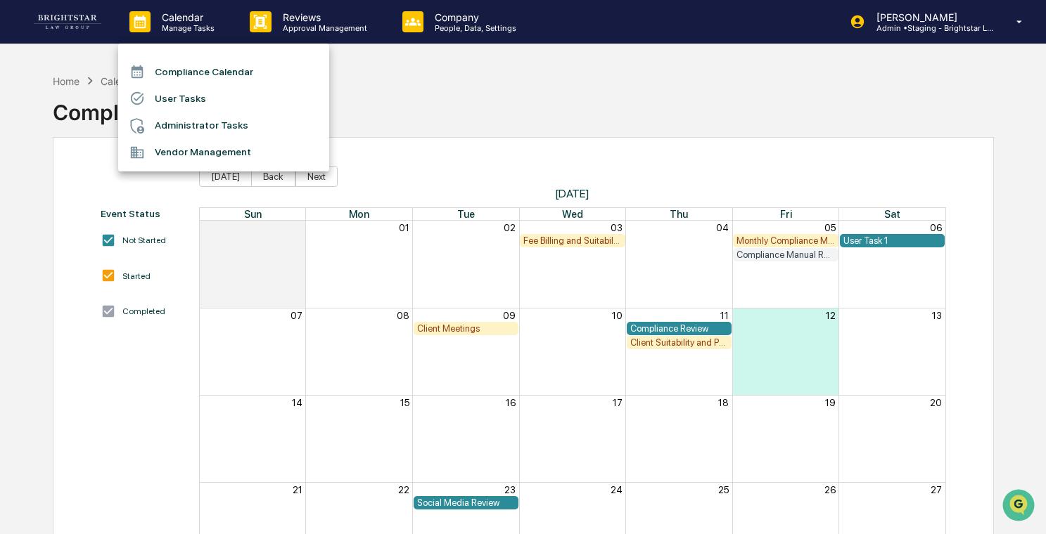
click at [262, 124] on li "Administrator Tasks" at bounding box center [223, 125] width 211 height 27
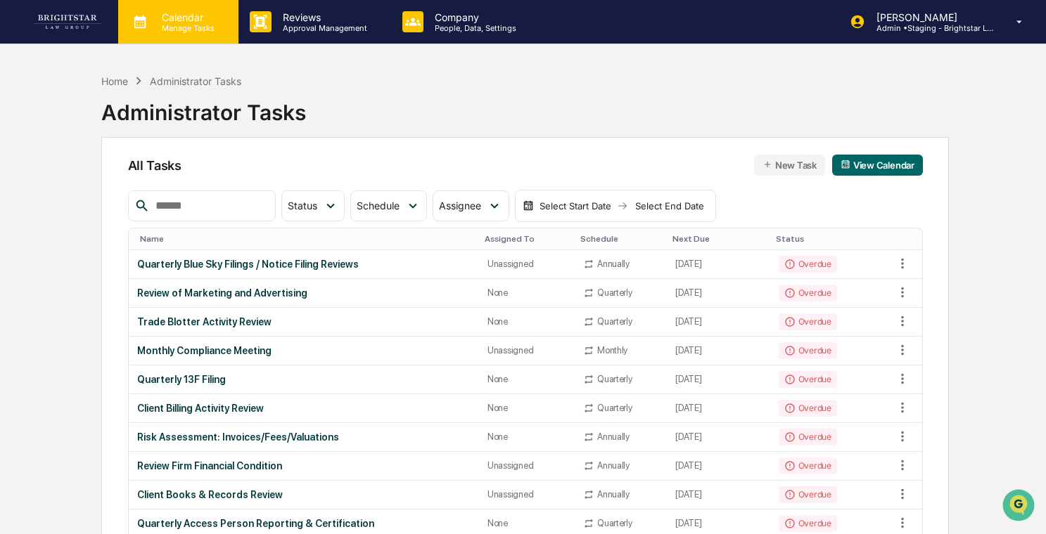
click at [200, 21] on p "Calendar" at bounding box center [185, 17] width 71 height 12
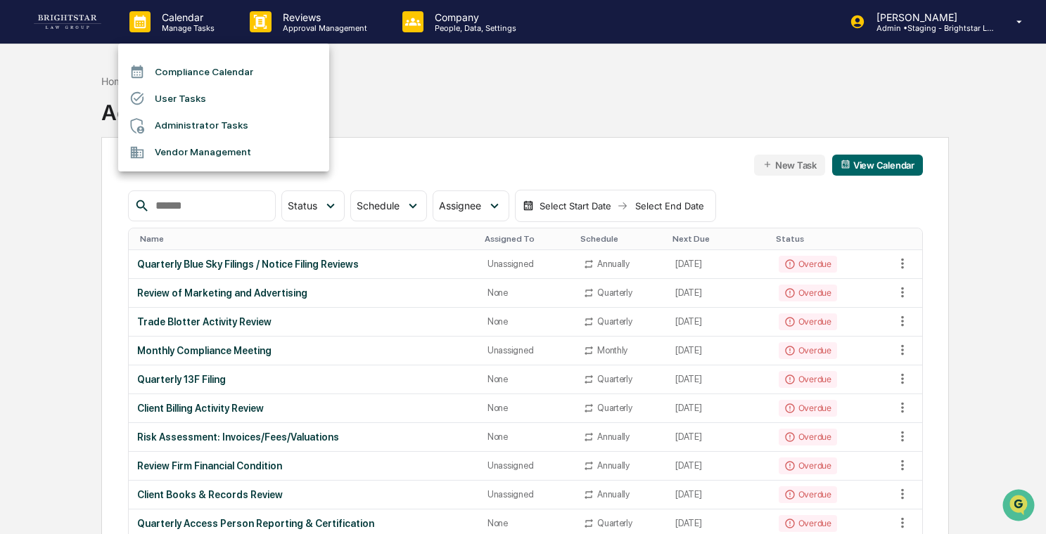
click at [205, 70] on li "Compliance Calendar" at bounding box center [223, 71] width 211 height 27
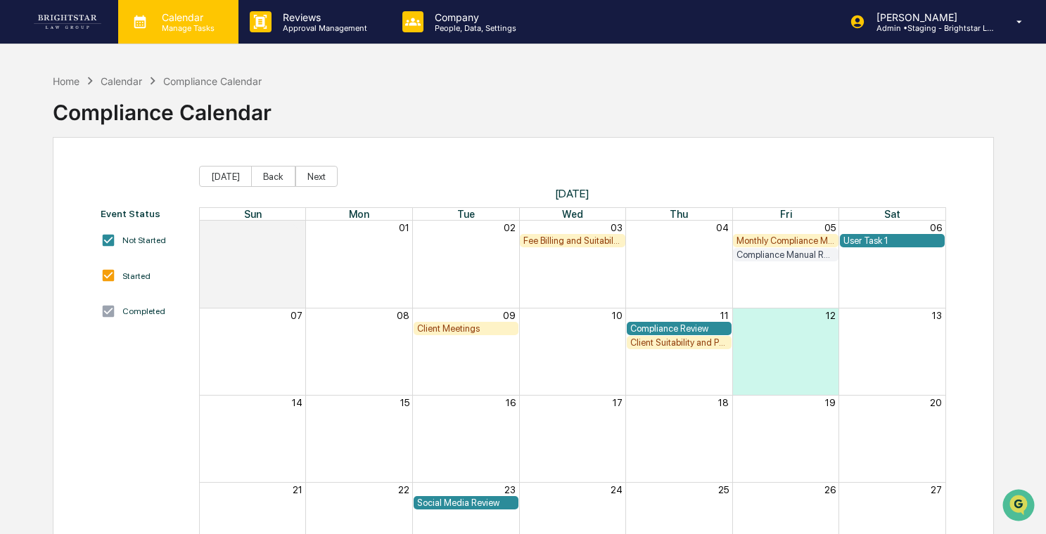
click at [179, 20] on p "Calendar" at bounding box center [185, 17] width 71 height 12
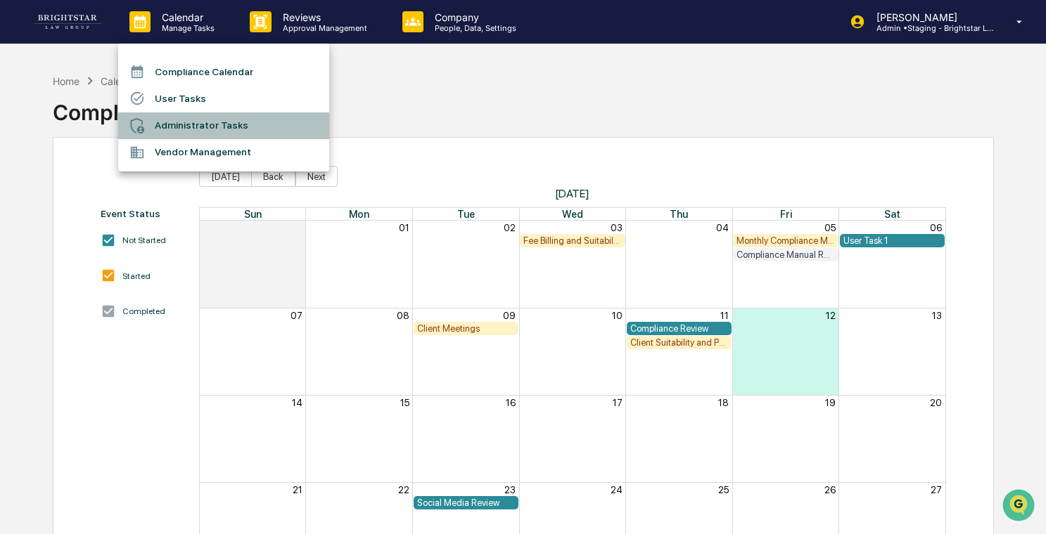
click at [200, 127] on li "Administrator Tasks" at bounding box center [223, 125] width 211 height 27
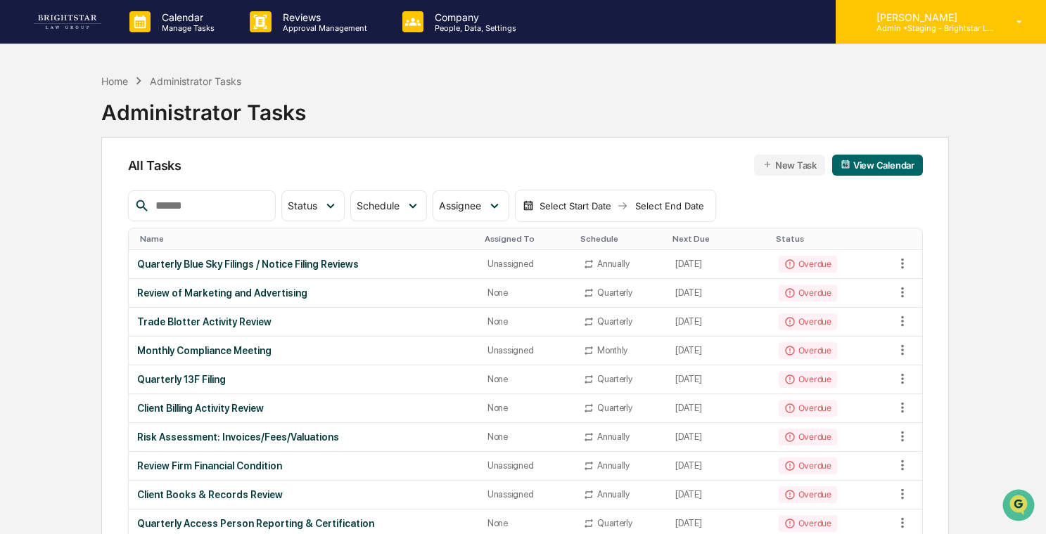
click at [937, 25] on p "Admin • Staging - Brightstar Law Group" at bounding box center [930, 28] width 131 height 10
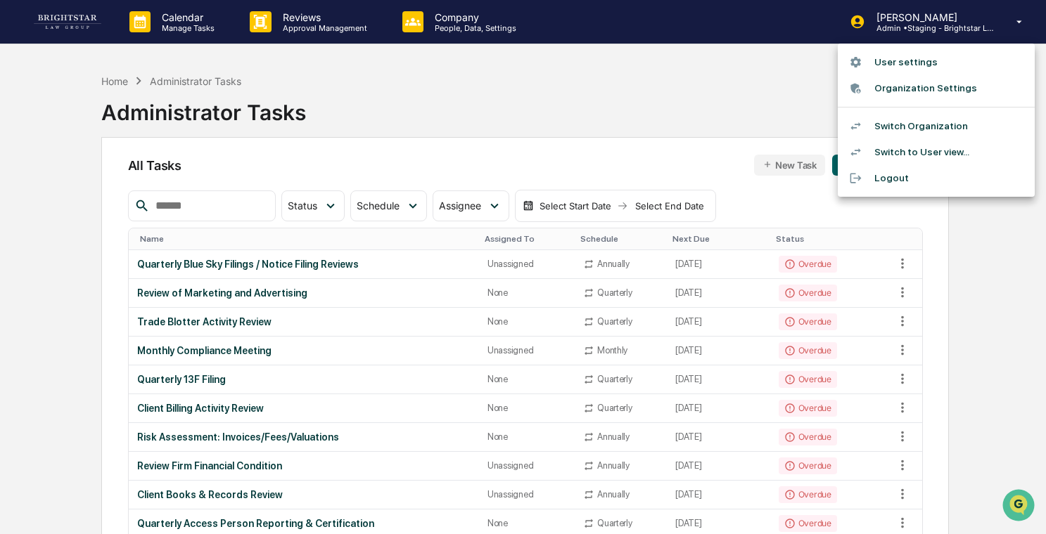
click at [966, 129] on li "Switch Organization" at bounding box center [935, 126] width 197 height 26
